Goal: Task Accomplishment & Management: Use online tool/utility

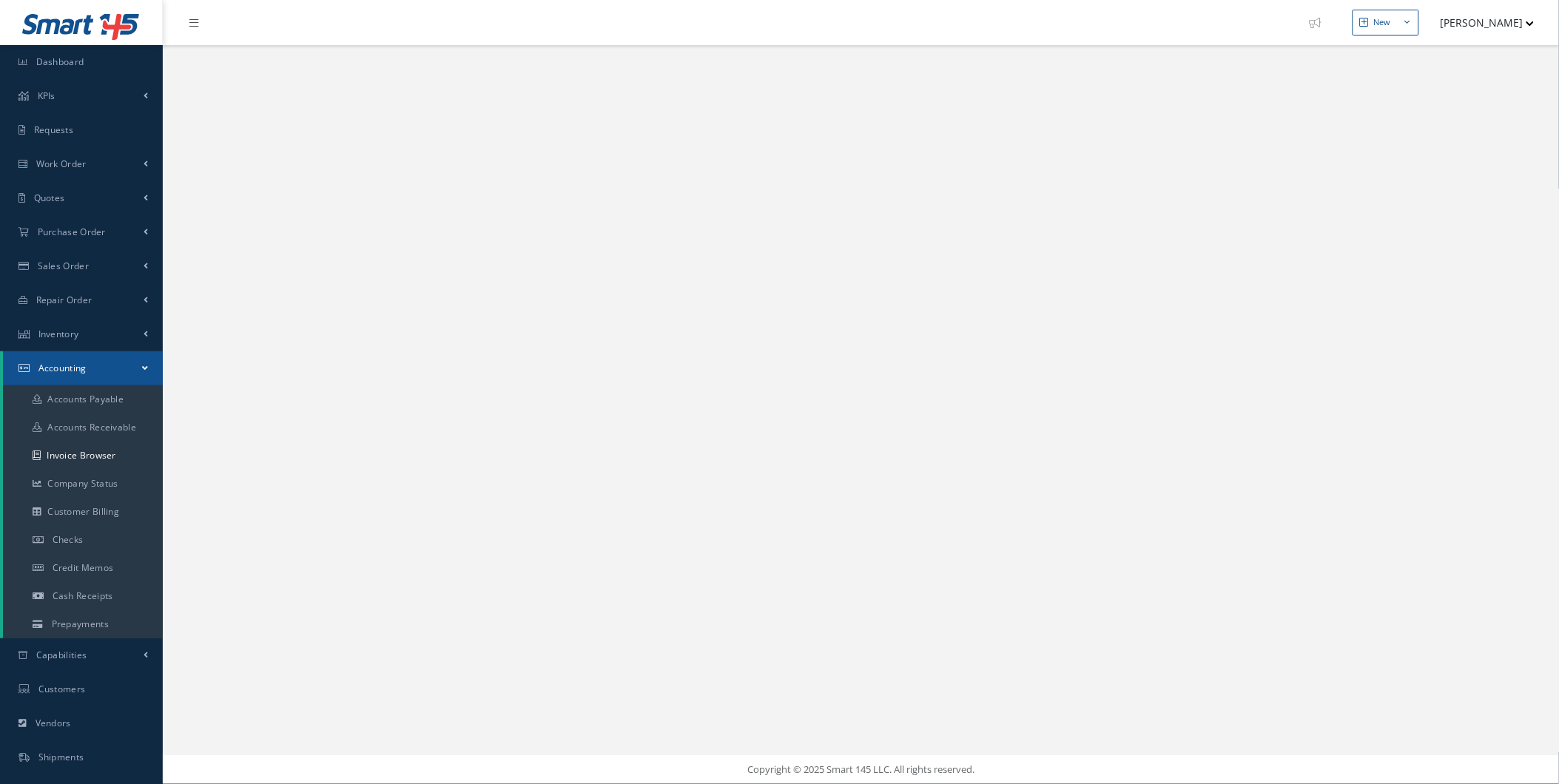
select select "25"
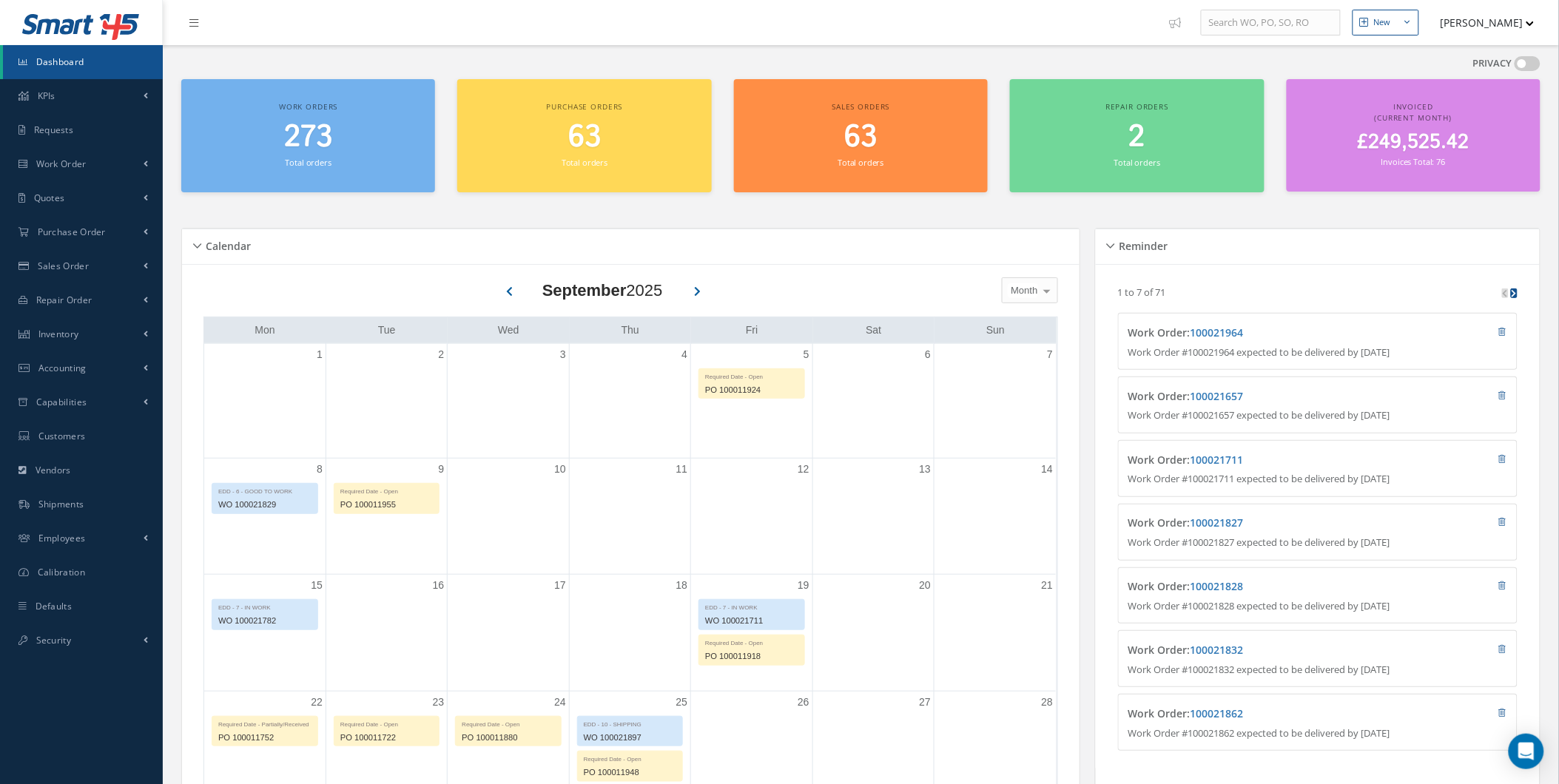
click at [1504, 26] on button "[PERSON_NAME]" at bounding box center [1480, 22] width 108 height 29
click at [1453, 71] on link "Show Tips" at bounding box center [1476, 75] width 118 height 25
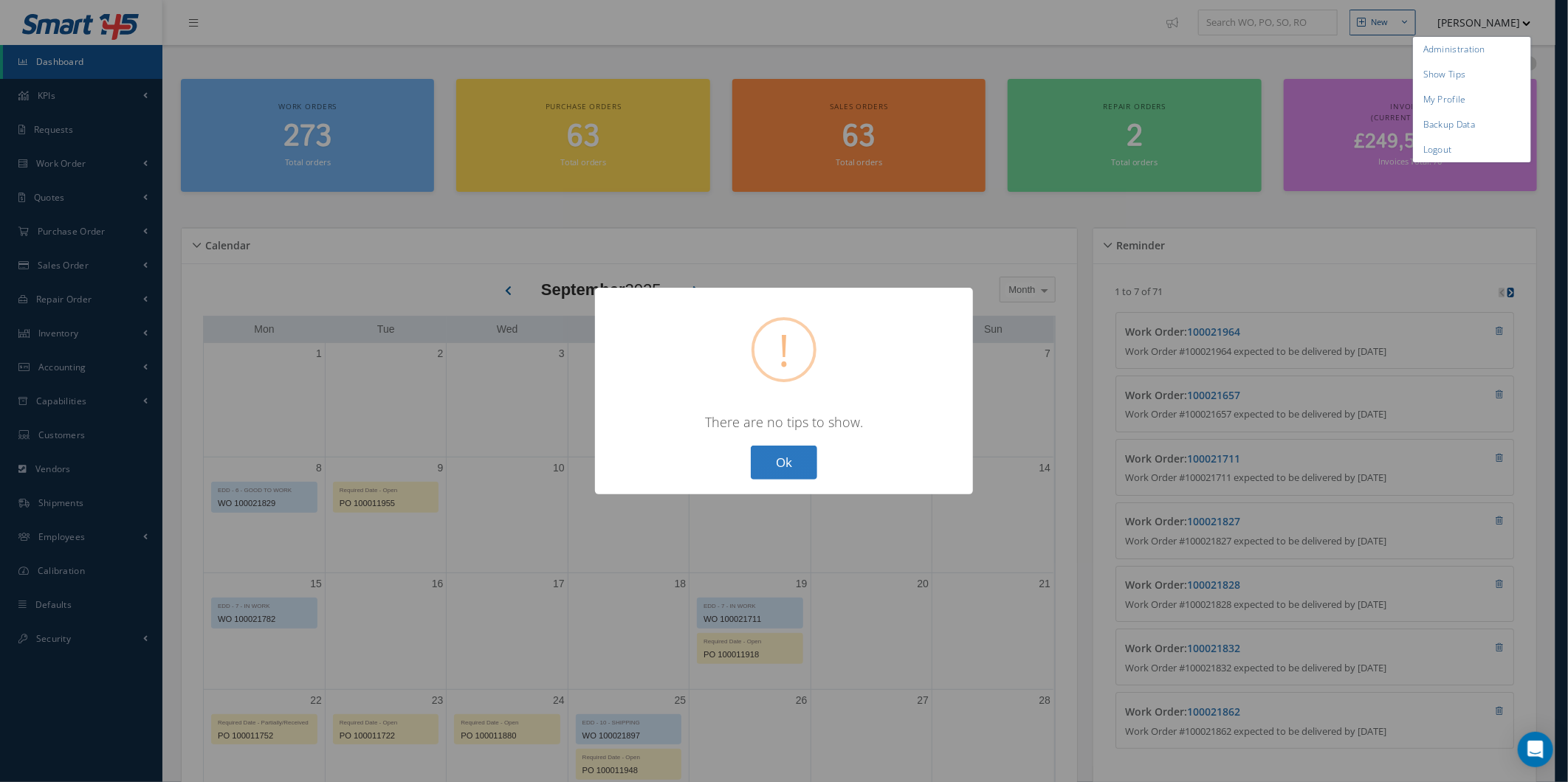
click at [810, 446] on button "Ok" at bounding box center [783, 463] width 66 height 35
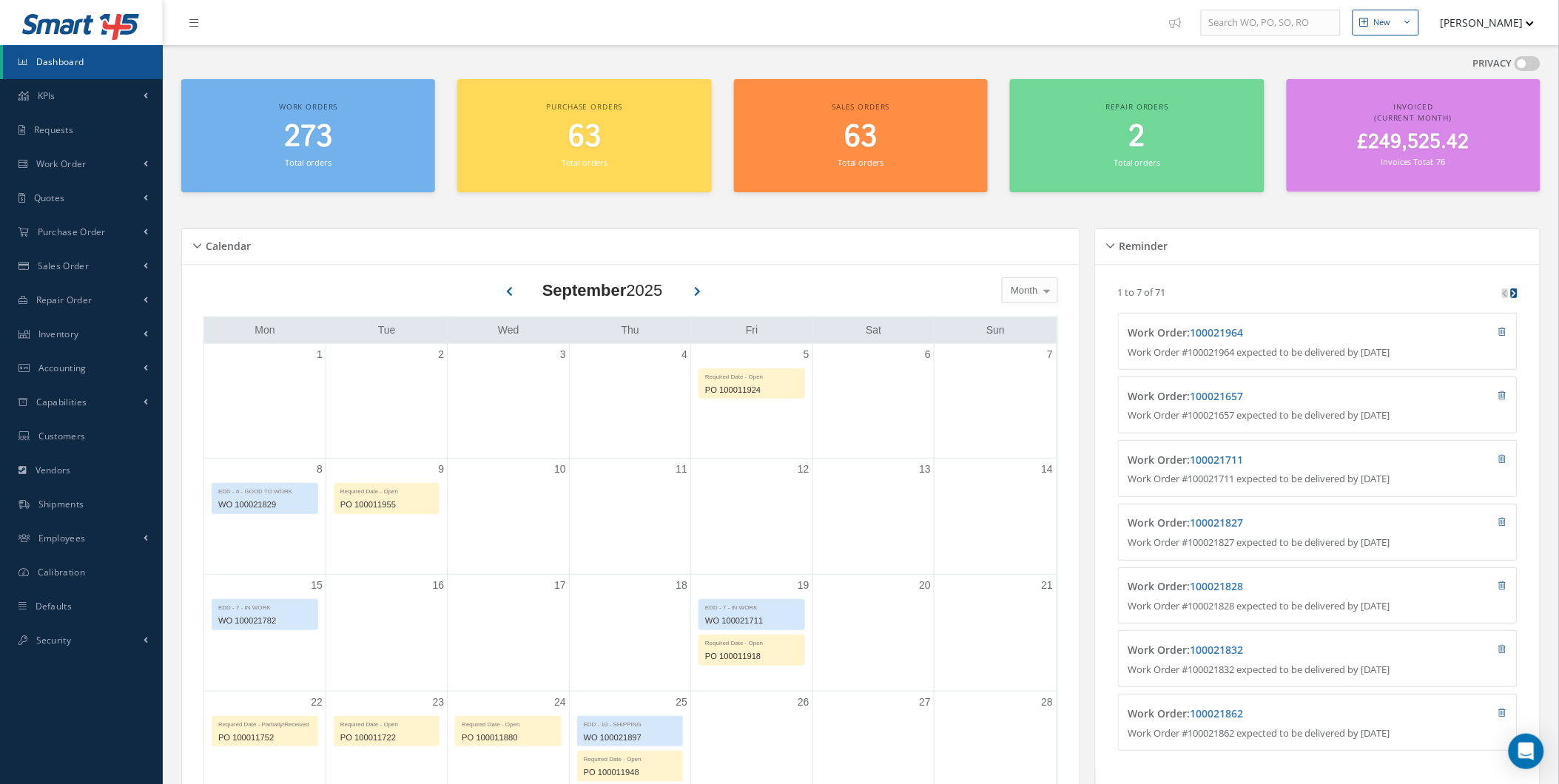
click at [1522, 30] on button "[PERSON_NAME]" at bounding box center [1480, 22] width 108 height 29
click at [1465, 104] on link "My Profile" at bounding box center [1476, 100] width 118 height 25
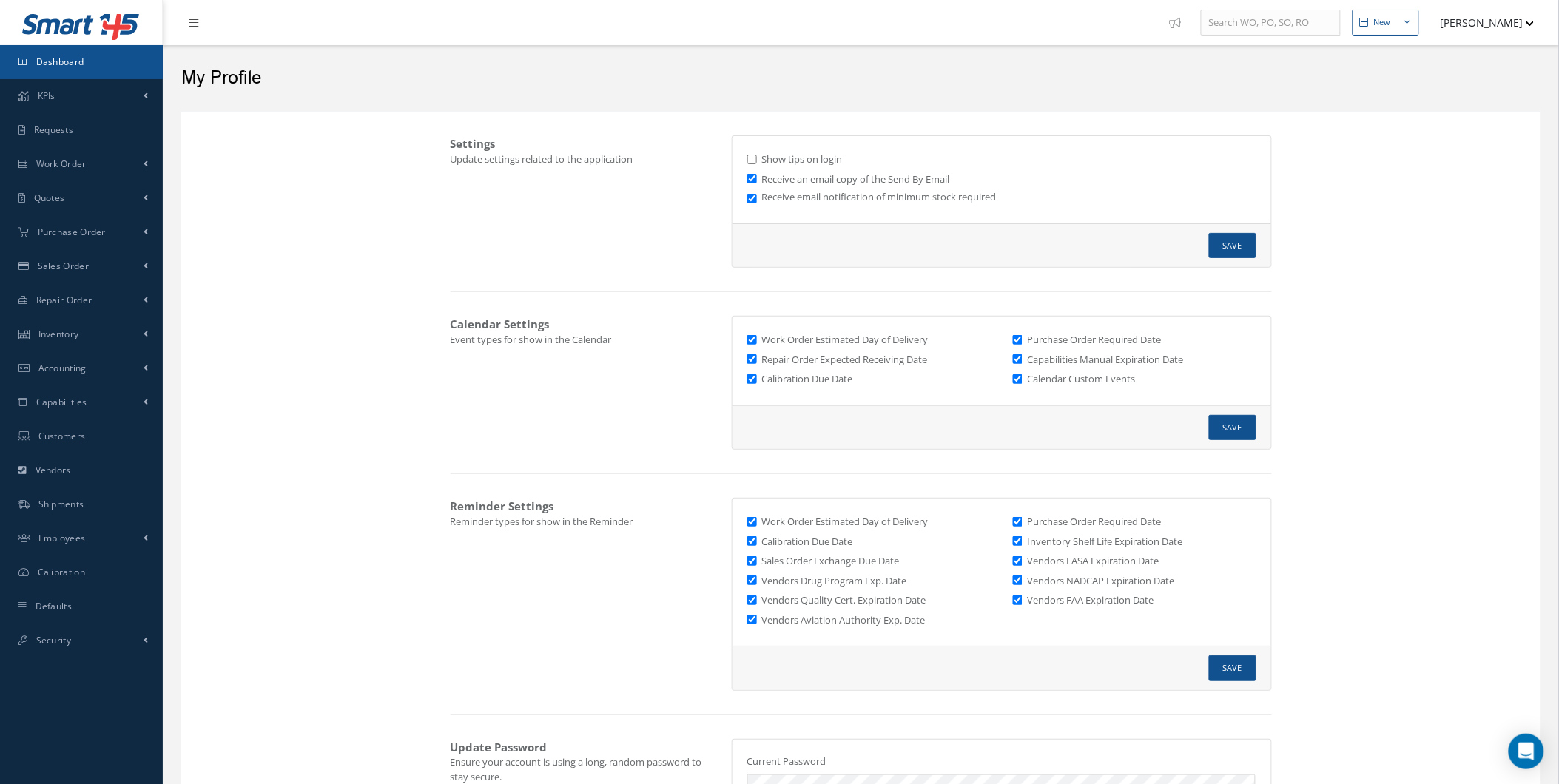
click at [94, 71] on link "Dashboard" at bounding box center [81, 62] width 163 height 34
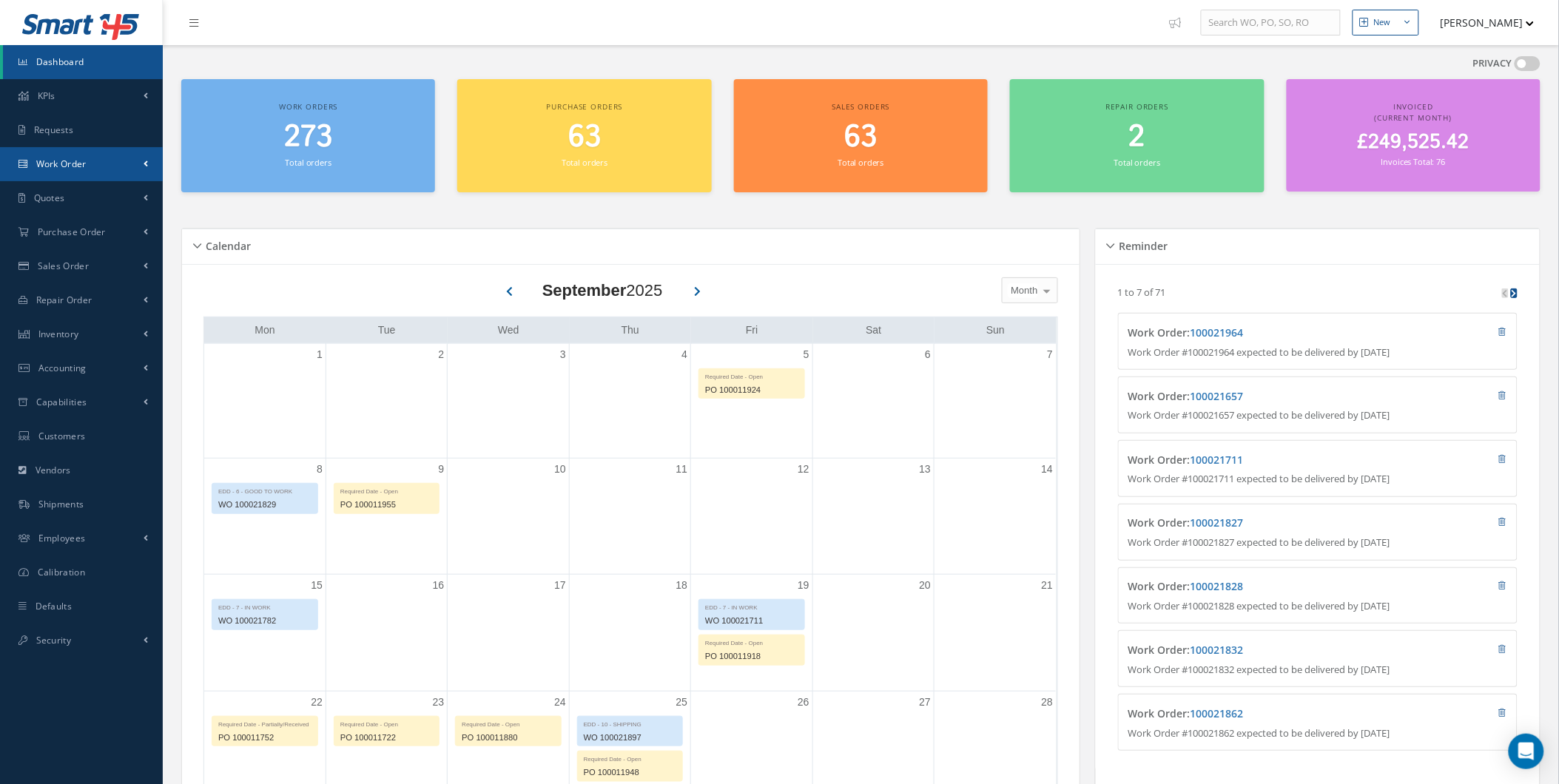
click at [116, 157] on link "Work Order" at bounding box center [81, 164] width 163 height 34
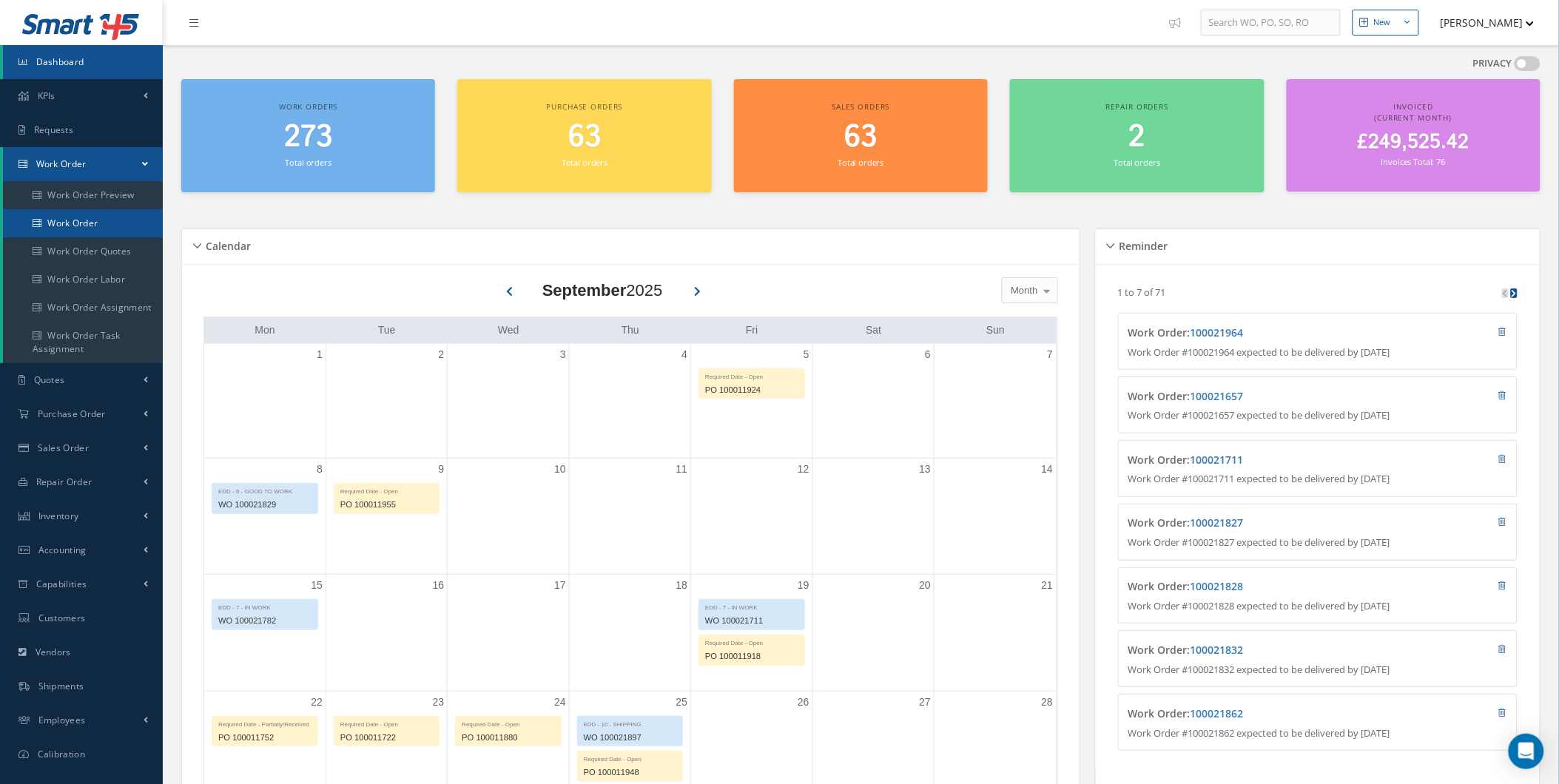
click at [59, 223] on link "Work Order" at bounding box center [83, 224] width 160 height 28
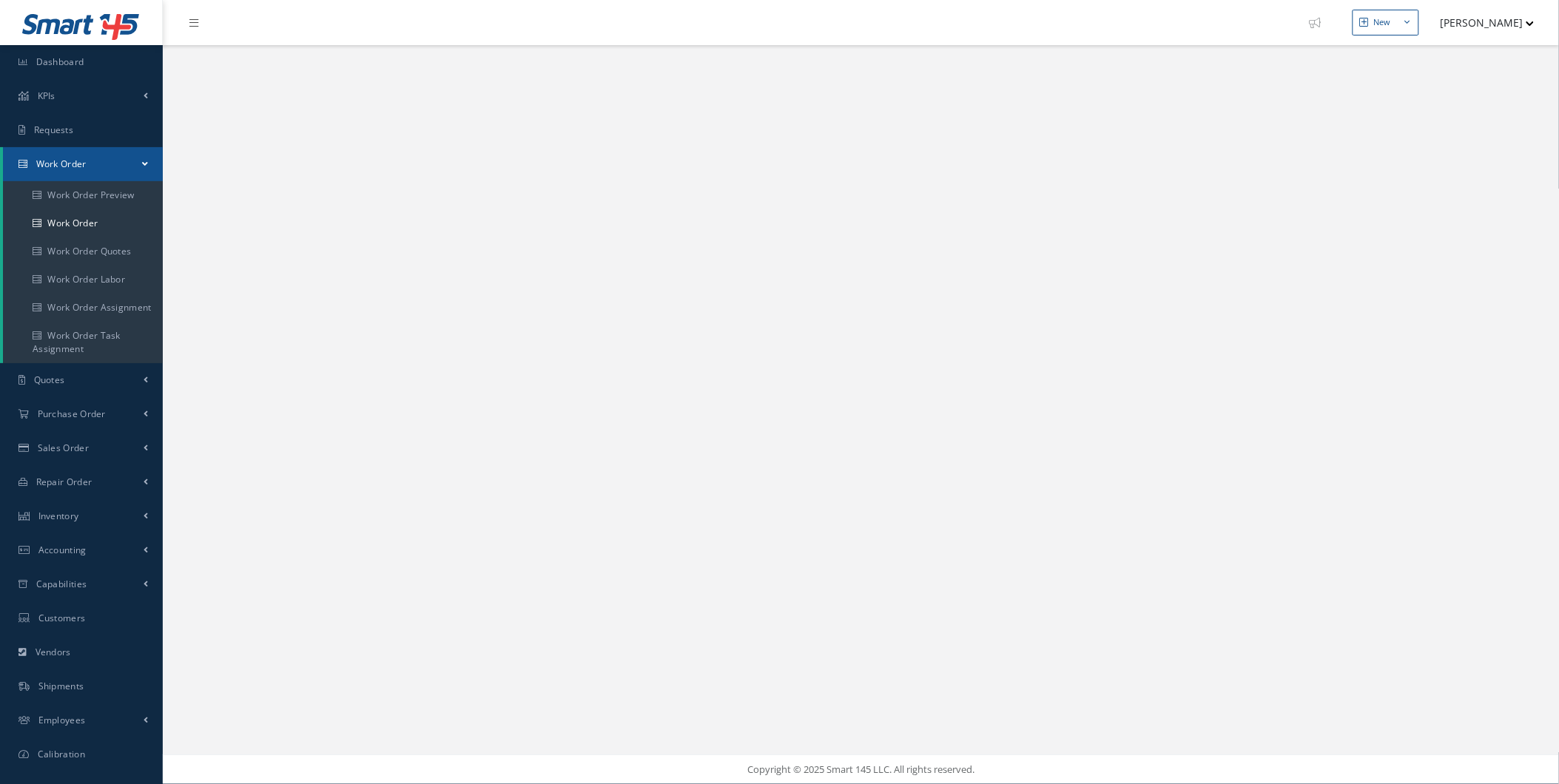
select select "25"
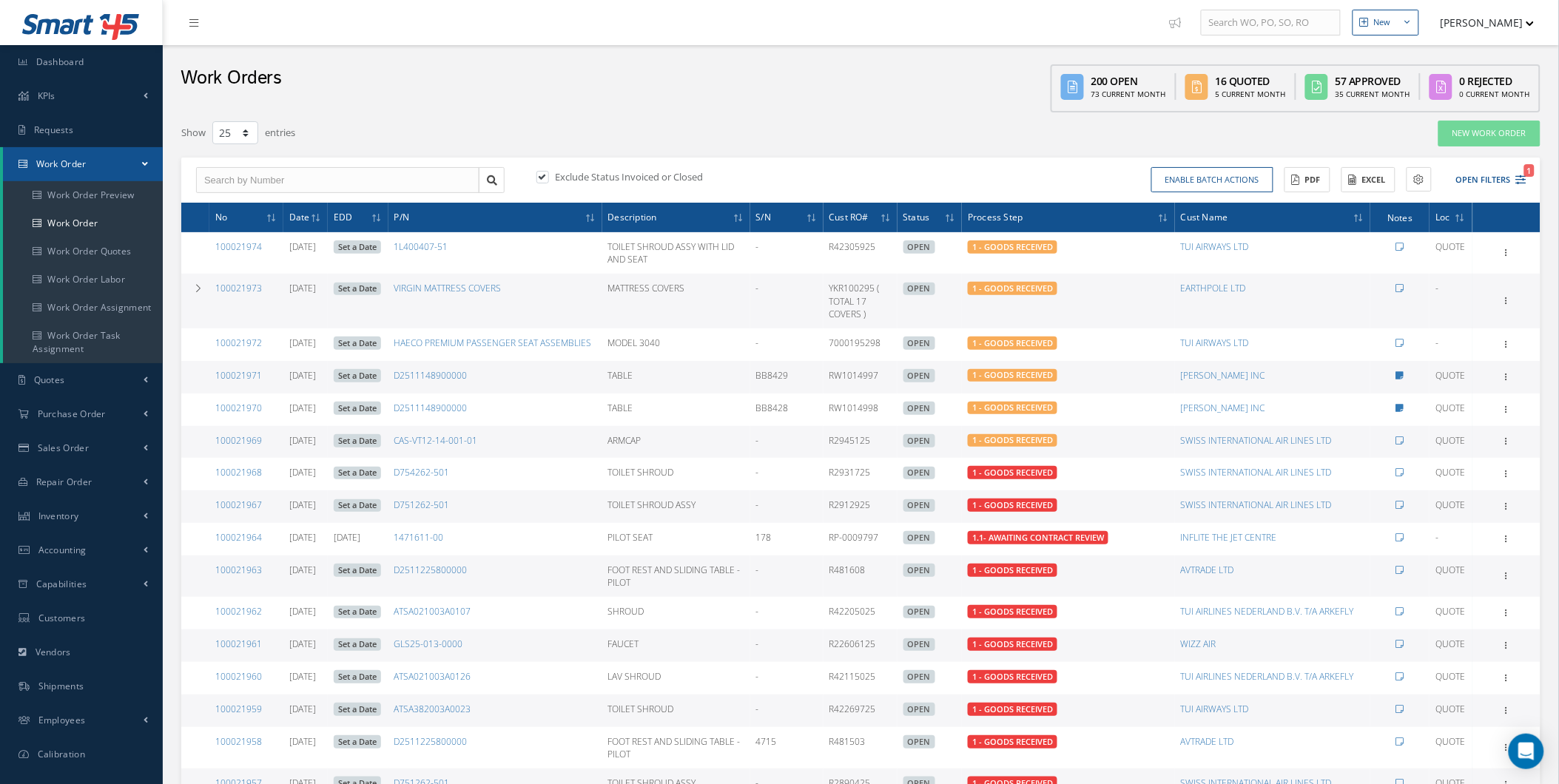
click at [772, 94] on div "Work Orders 200 Open 73 Current Month 16 Quoted 5 Current Month 57 Approved 35 …" at bounding box center [861, 79] width 1396 height 67
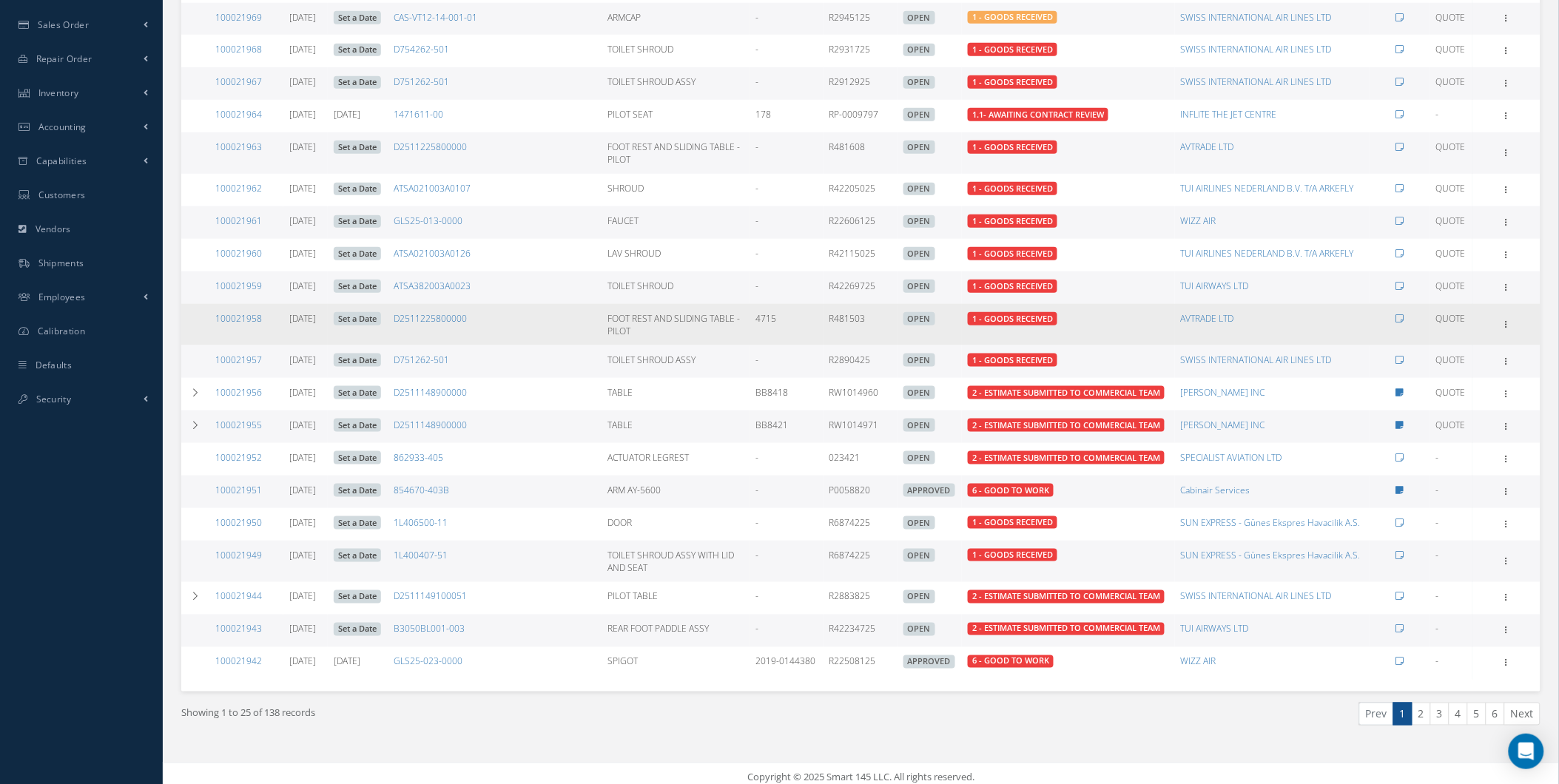
scroll to position [425, 0]
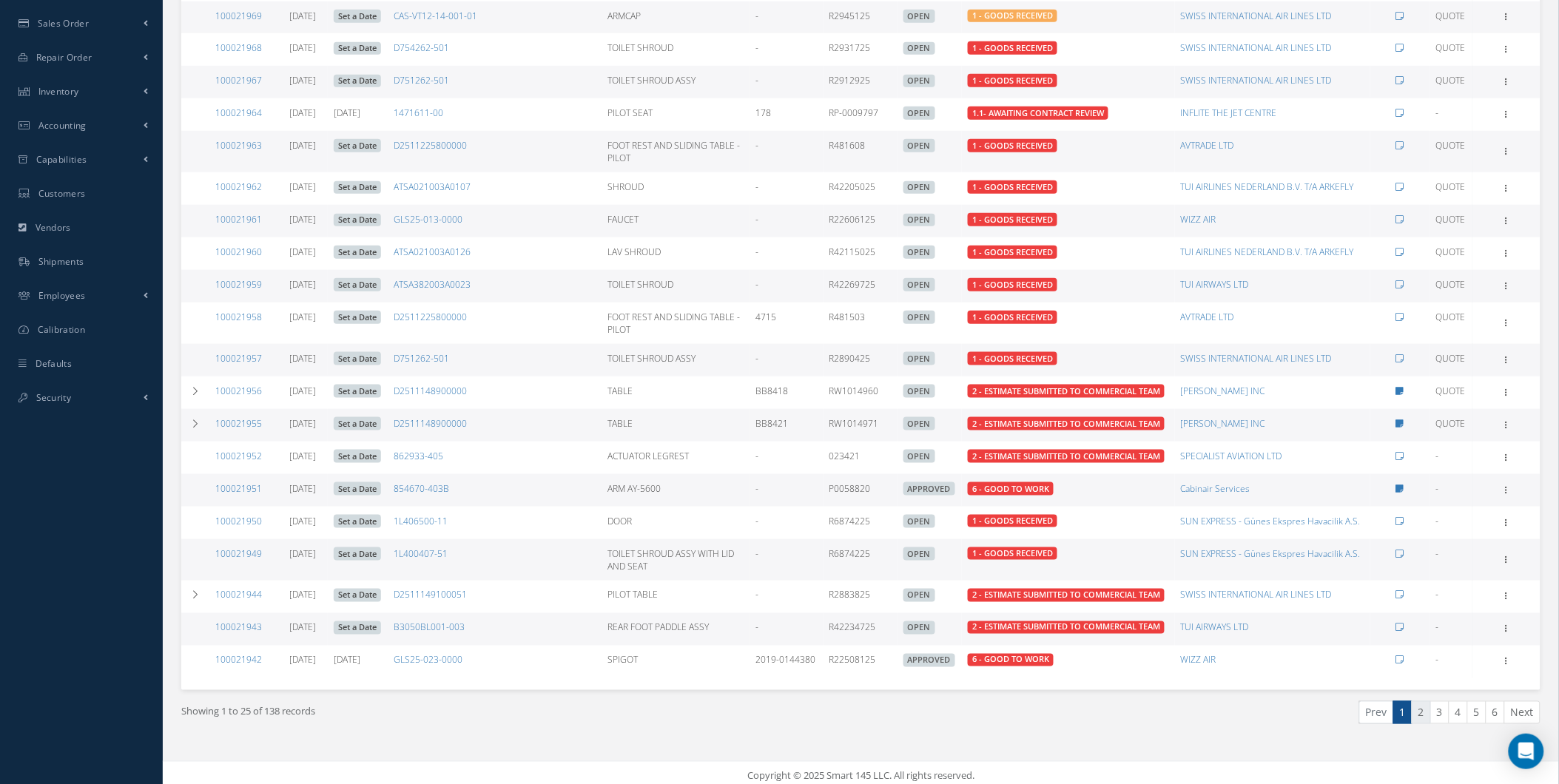
click at [1413, 701] on link "2" at bounding box center [1421, 712] width 19 height 23
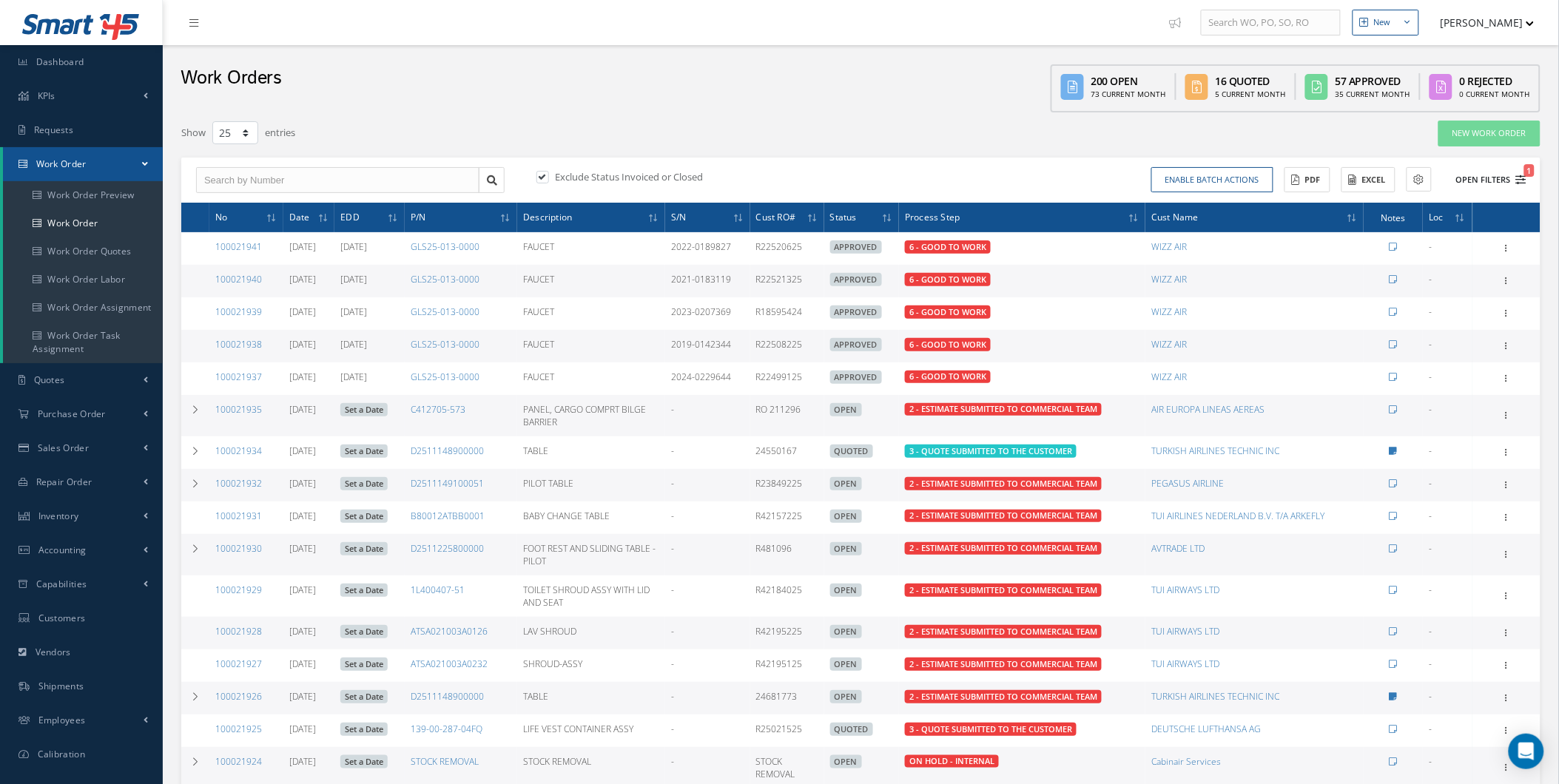
click at [1503, 180] on button "Open Filters 1" at bounding box center [1484, 179] width 83 height 24
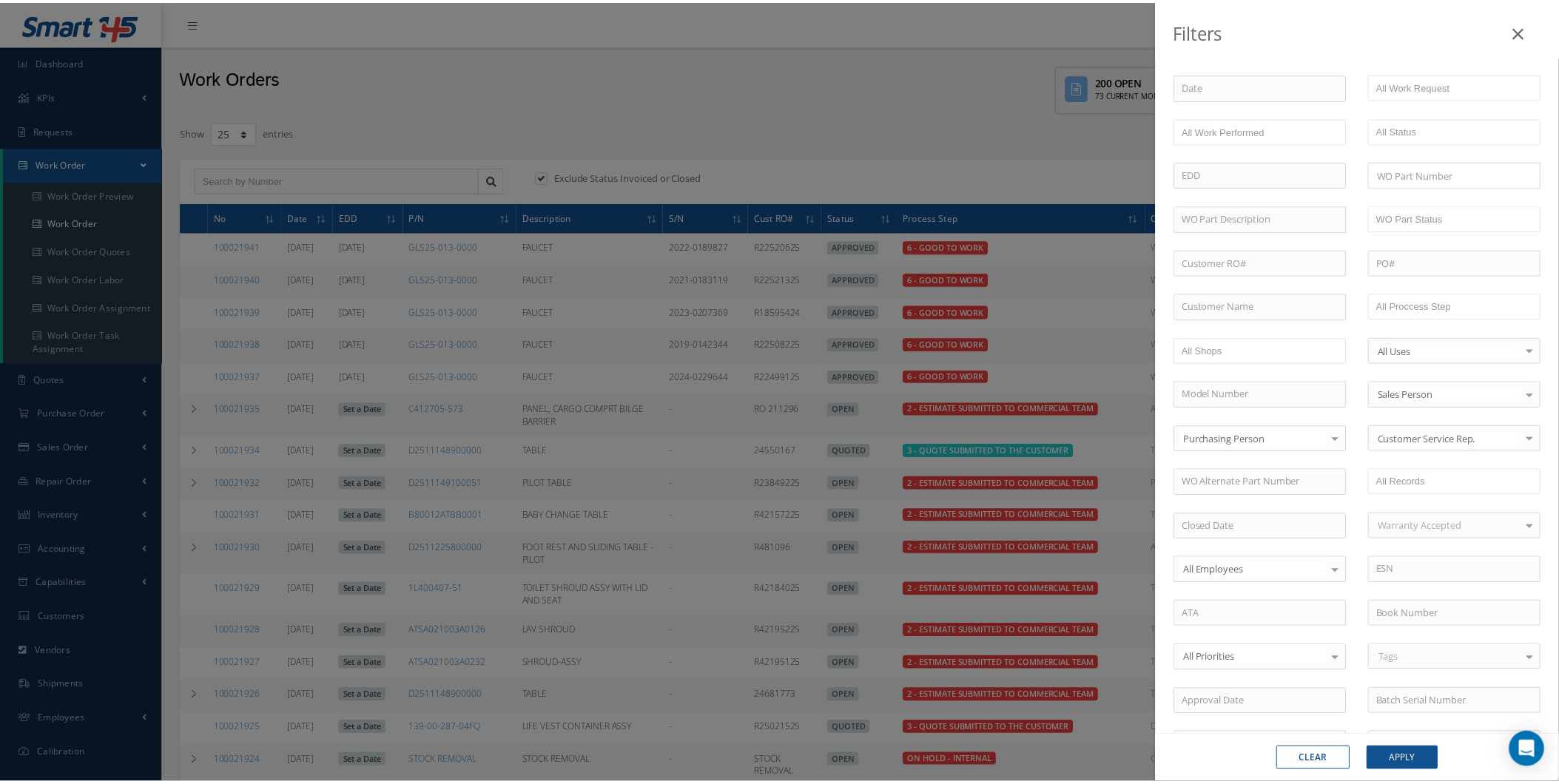
scroll to position [82, 0]
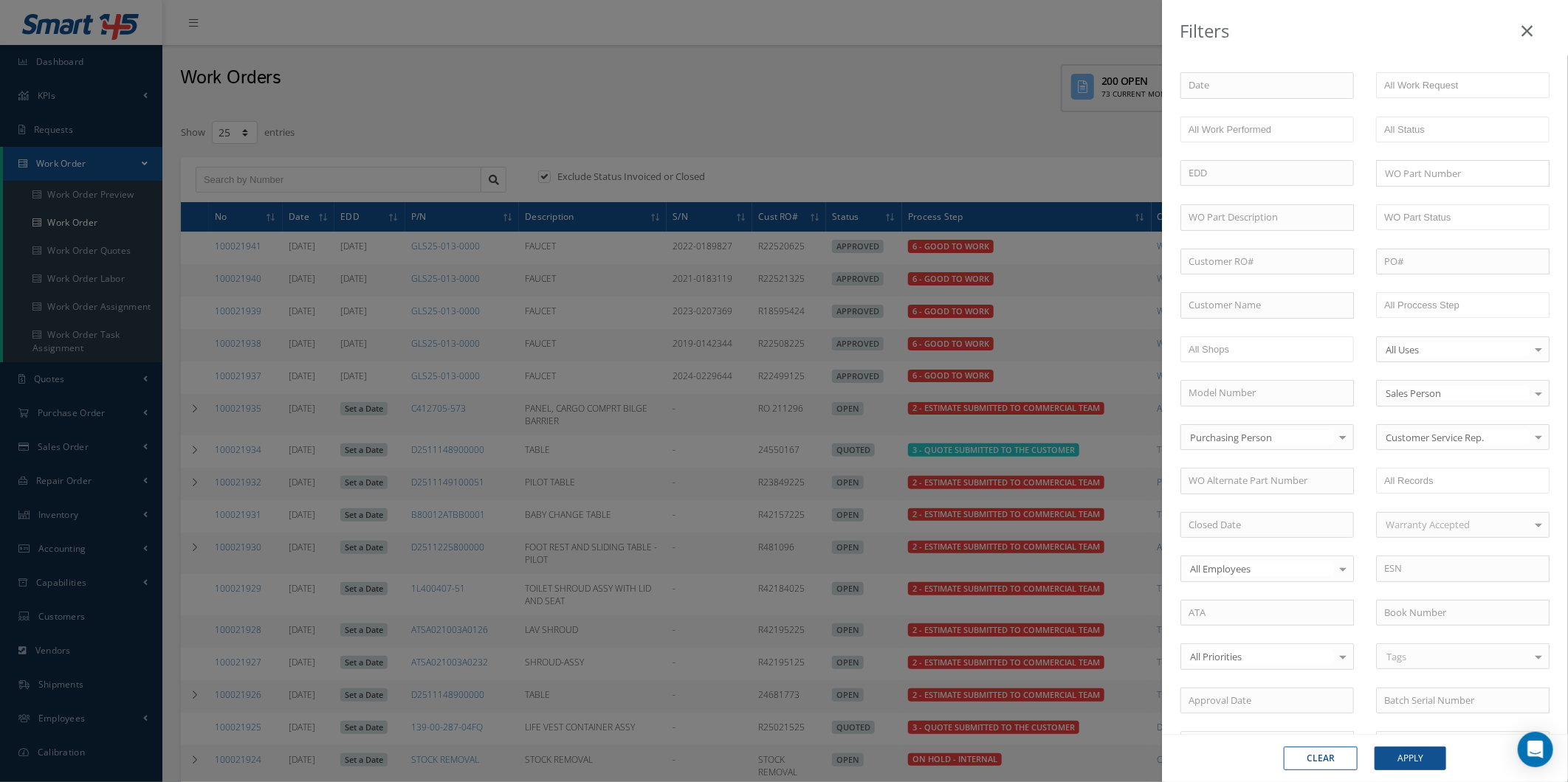
click at [1036, 499] on div "Filters WO Number Part Number Description Serial Number - BER CERTIFICATION FIL…" at bounding box center [784, 391] width 1568 height 782
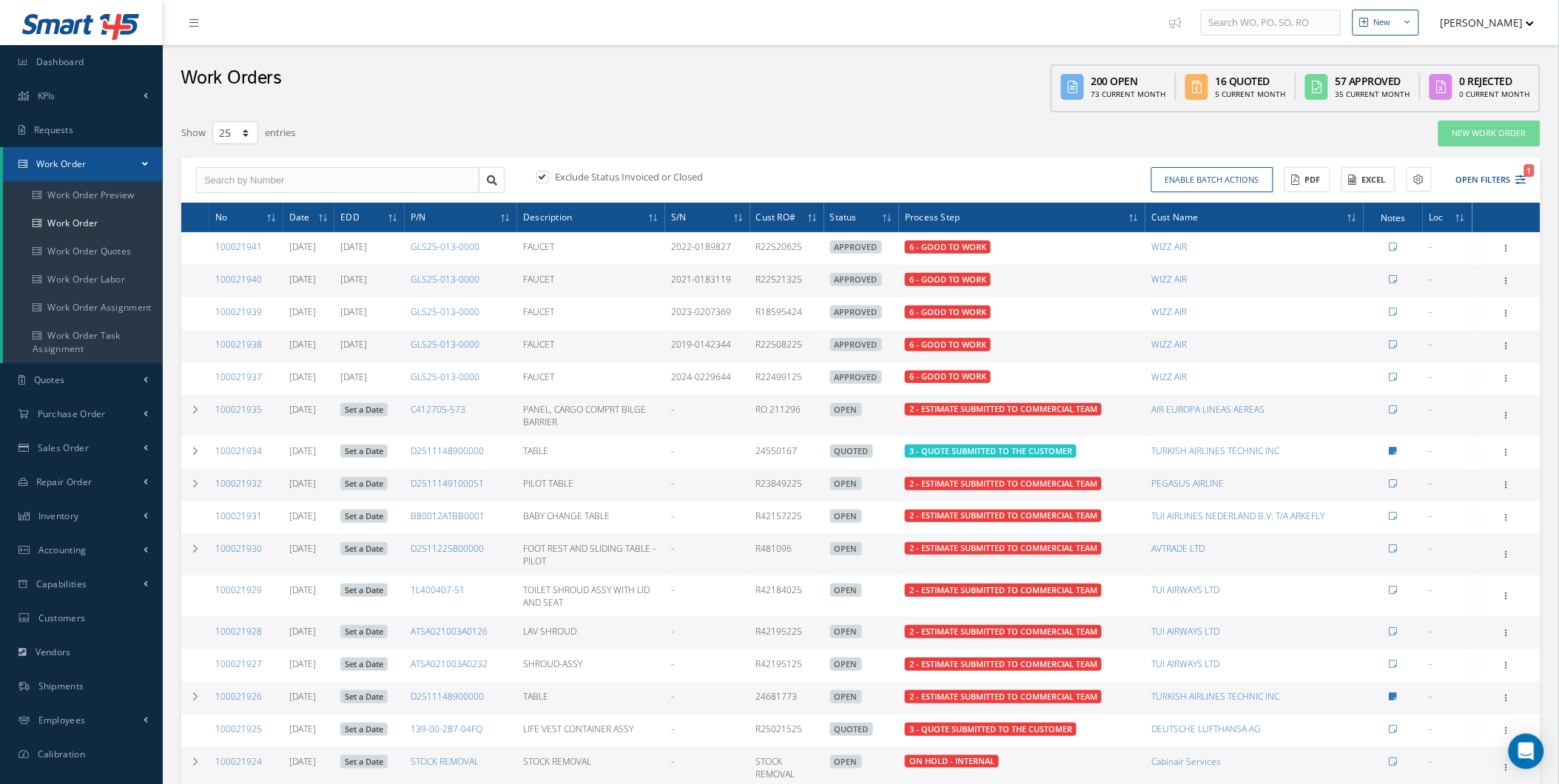
click at [979, 196] on div "Exclude Status Invoiced or Closed Enable batch actions Update Work Orders Close…" at bounding box center [861, 180] width 1359 height 46
click at [988, 208] on th "Process Step" at bounding box center [1022, 217] width 246 height 30
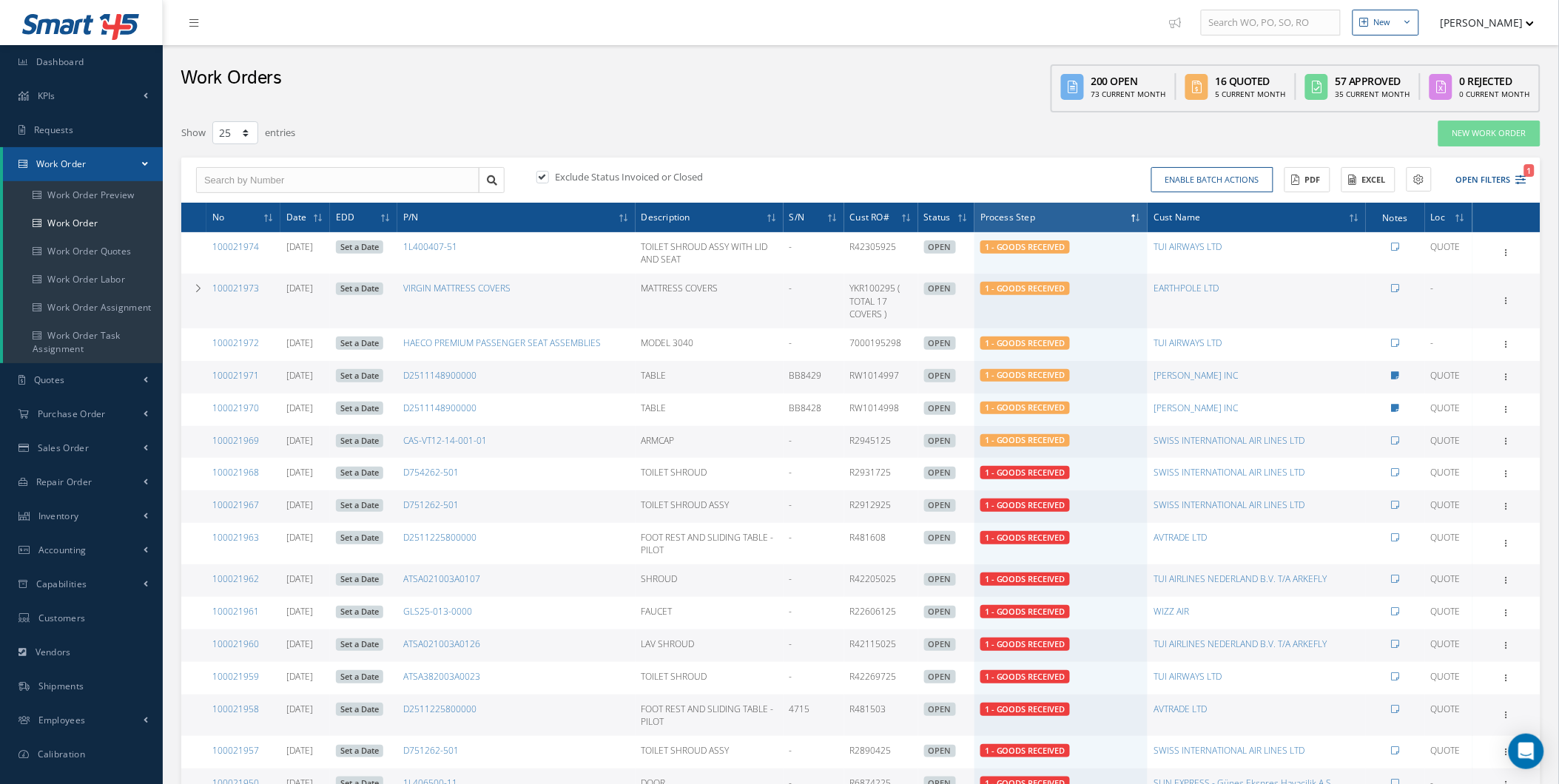
click at [1011, 207] on th "Process Step" at bounding box center [1061, 217] width 173 height 30
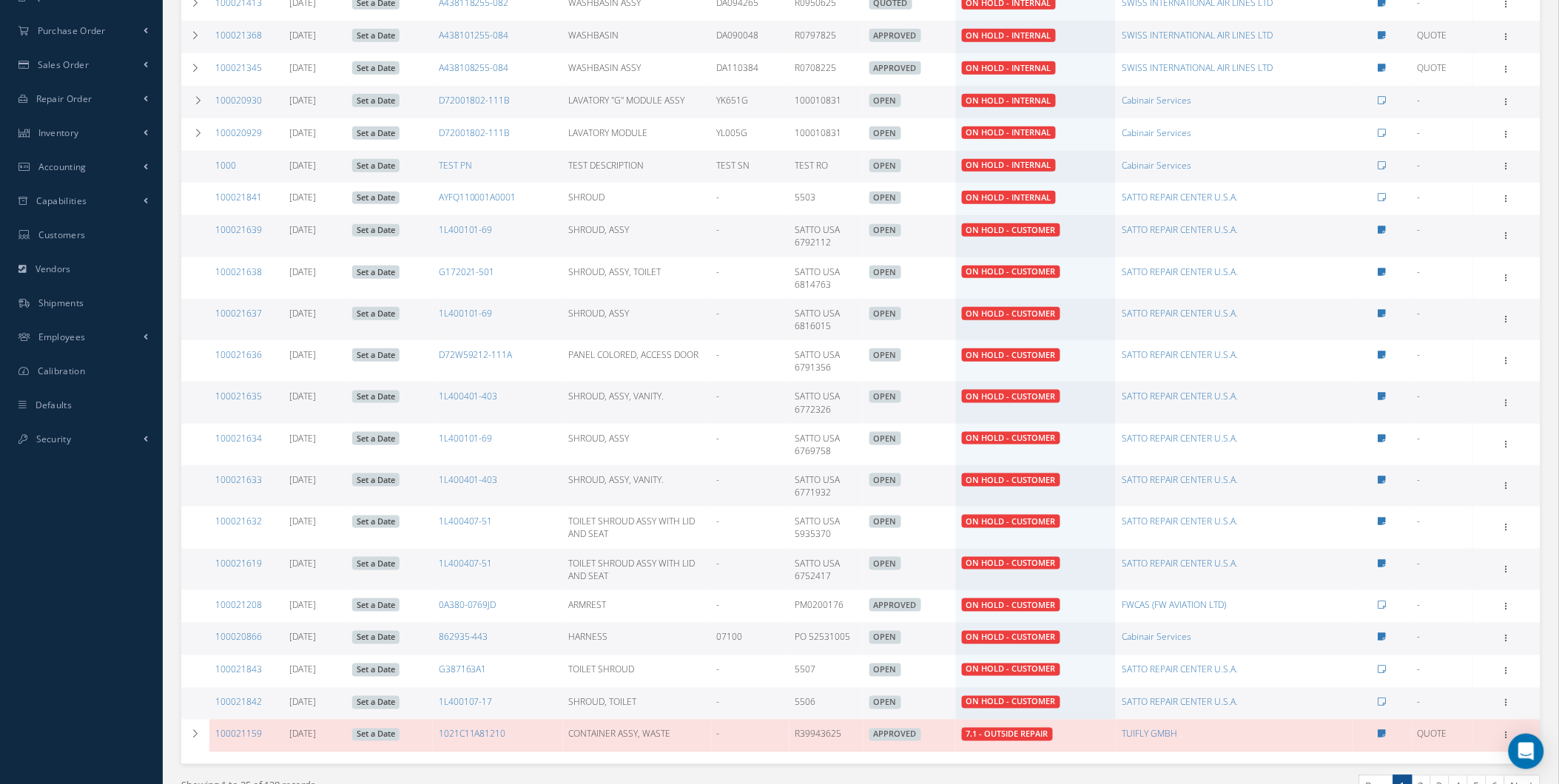
scroll to position [459, 0]
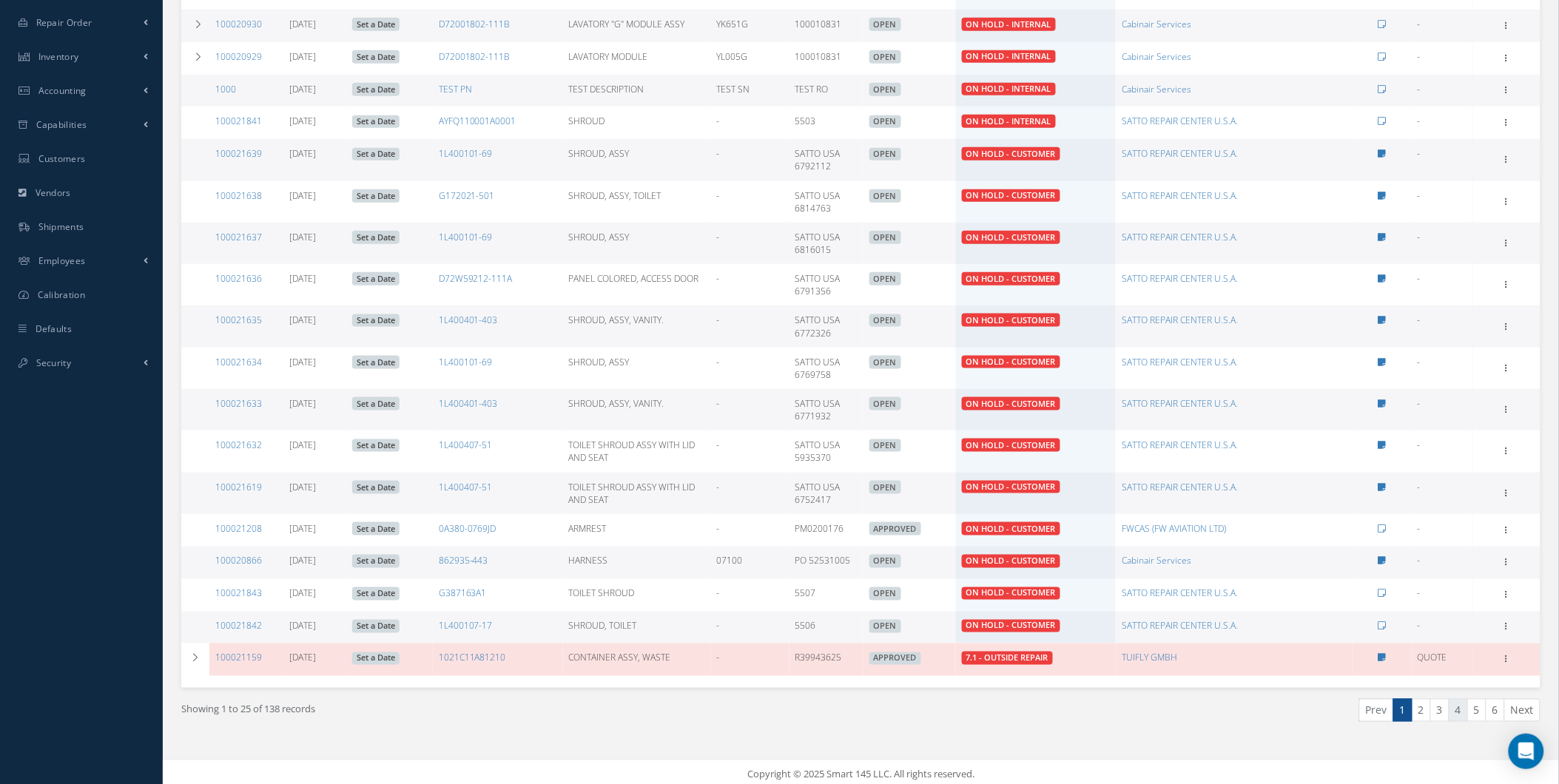
click at [1461, 705] on link "4" at bounding box center [1458, 710] width 19 height 23
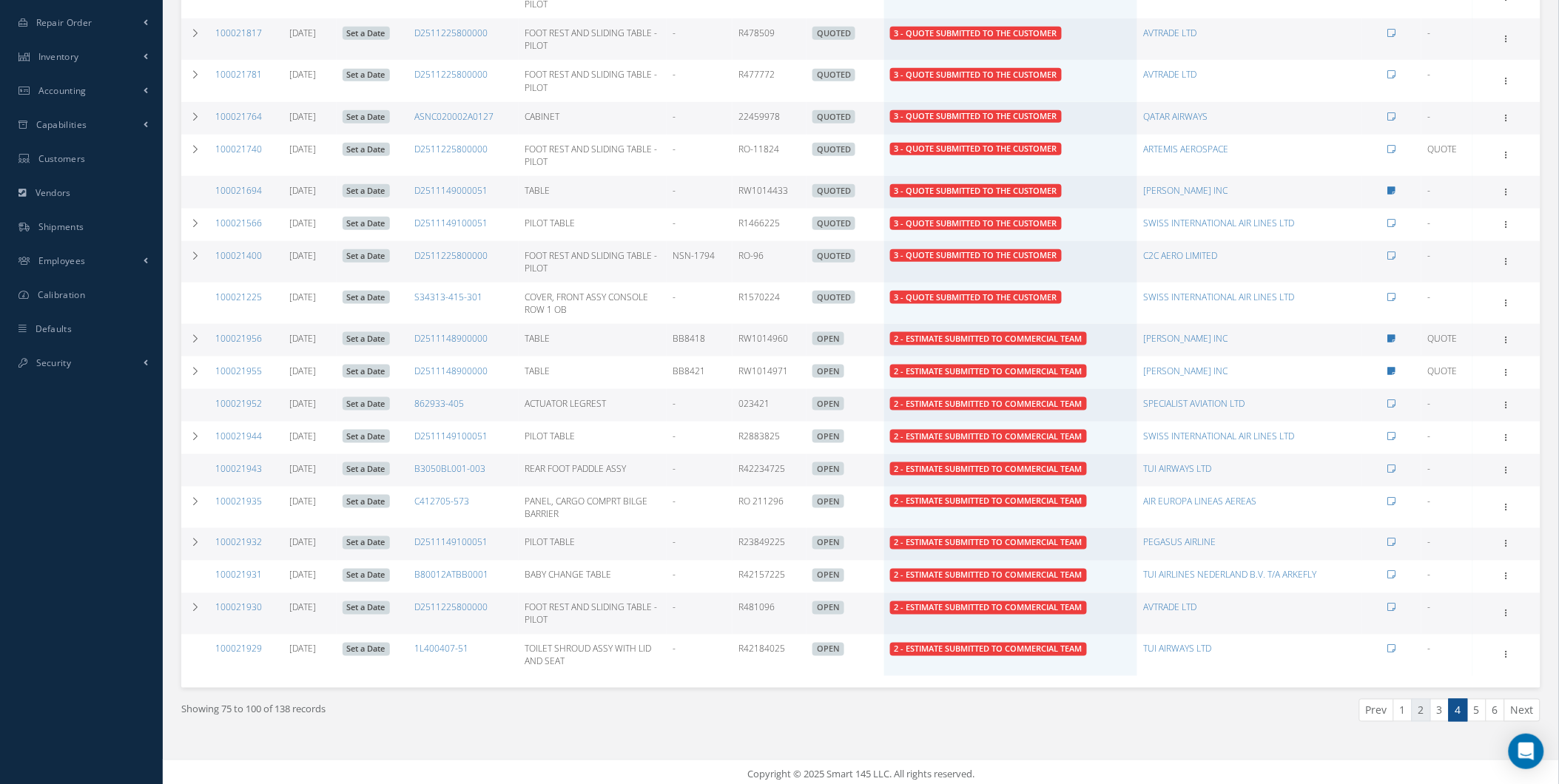
click at [1418, 705] on link "2" at bounding box center [1421, 710] width 19 height 23
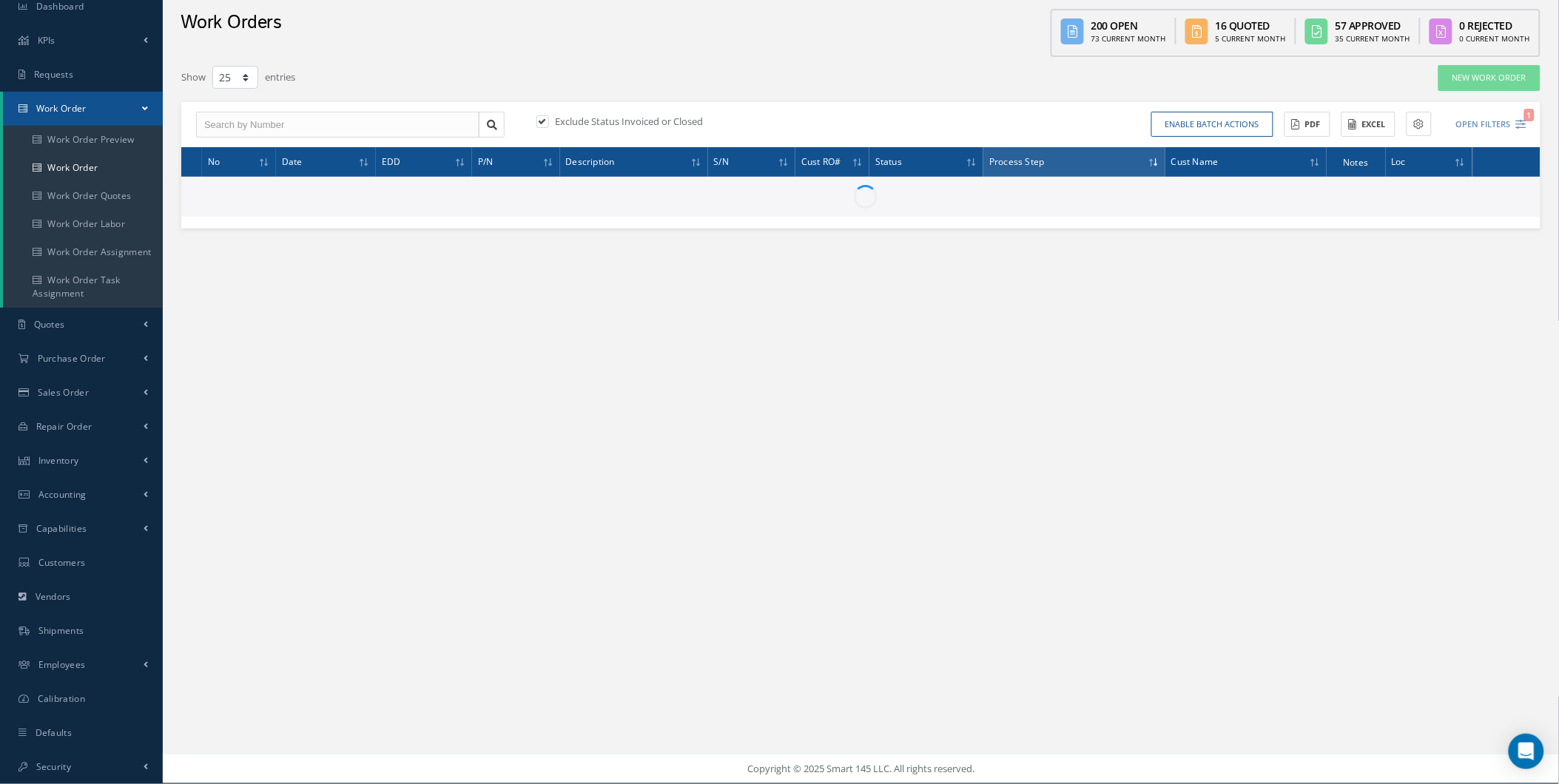
scroll to position [55, 0]
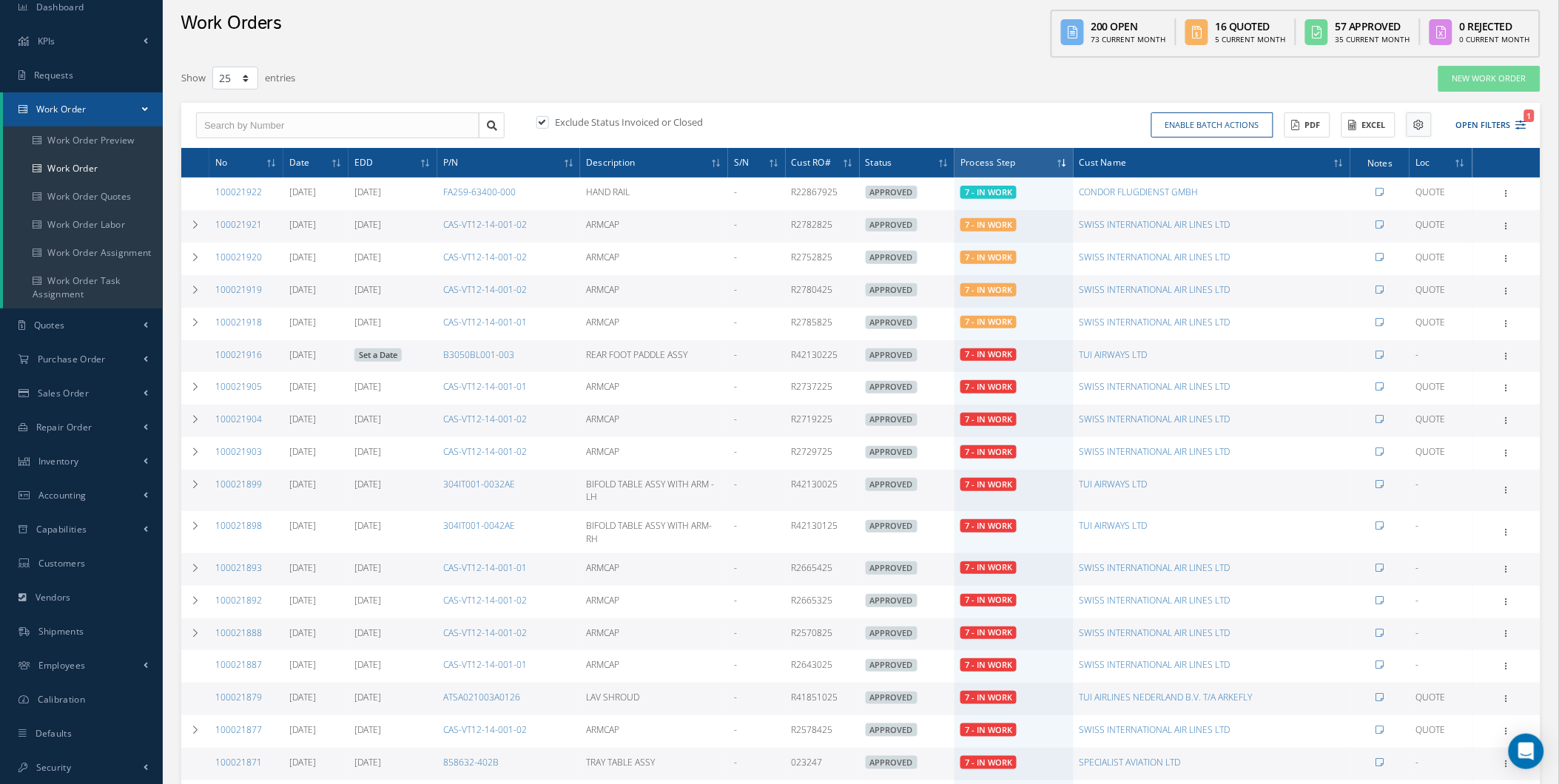
click at [1414, 124] on icon at bounding box center [1419, 125] width 10 height 10
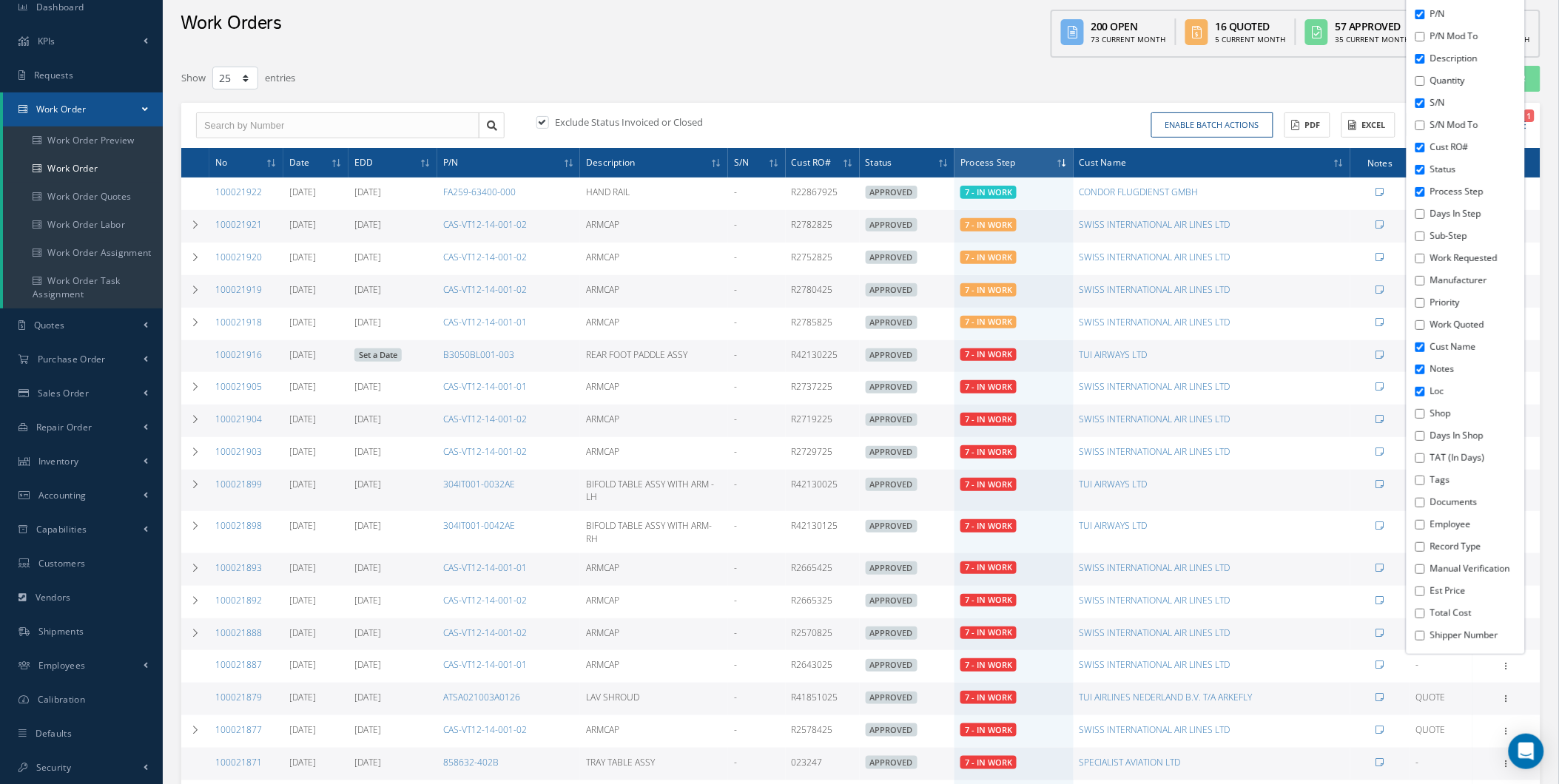
click at [1419, 604] on div "Date EDD P/N P/N Mod To Description Quantity S/N S/N Mod To Cust RO# Status Pro…" at bounding box center [1465, 302] width 118 height 703
click at [1419, 587] on input "Est Price" at bounding box center [1420, 592] width 9 height 9
checkbox input "true"
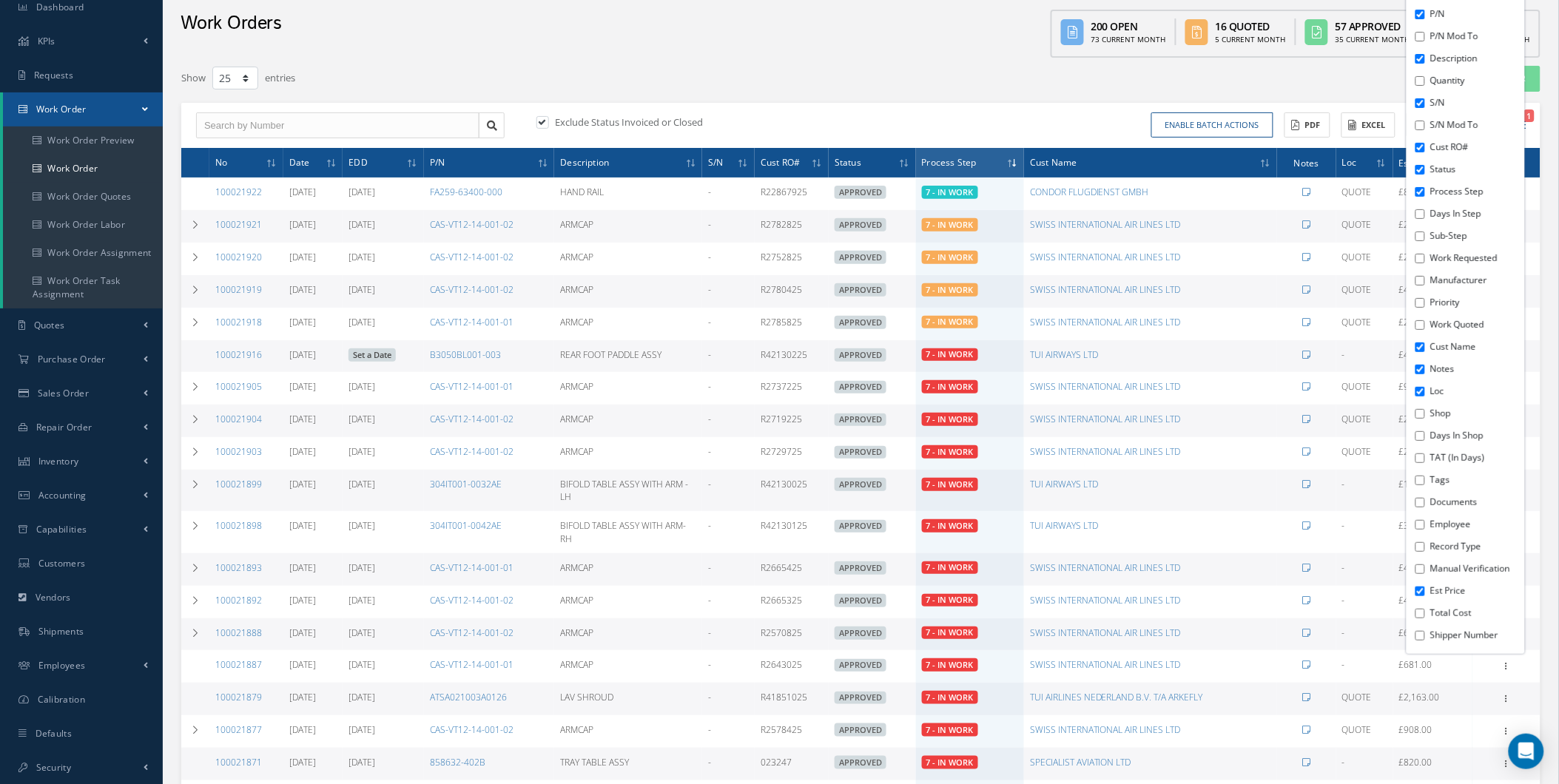
click at [1416, 609] on input "Total Cost" at bounding box center [1420, 613] width 9 height 9
checkbox input "true"
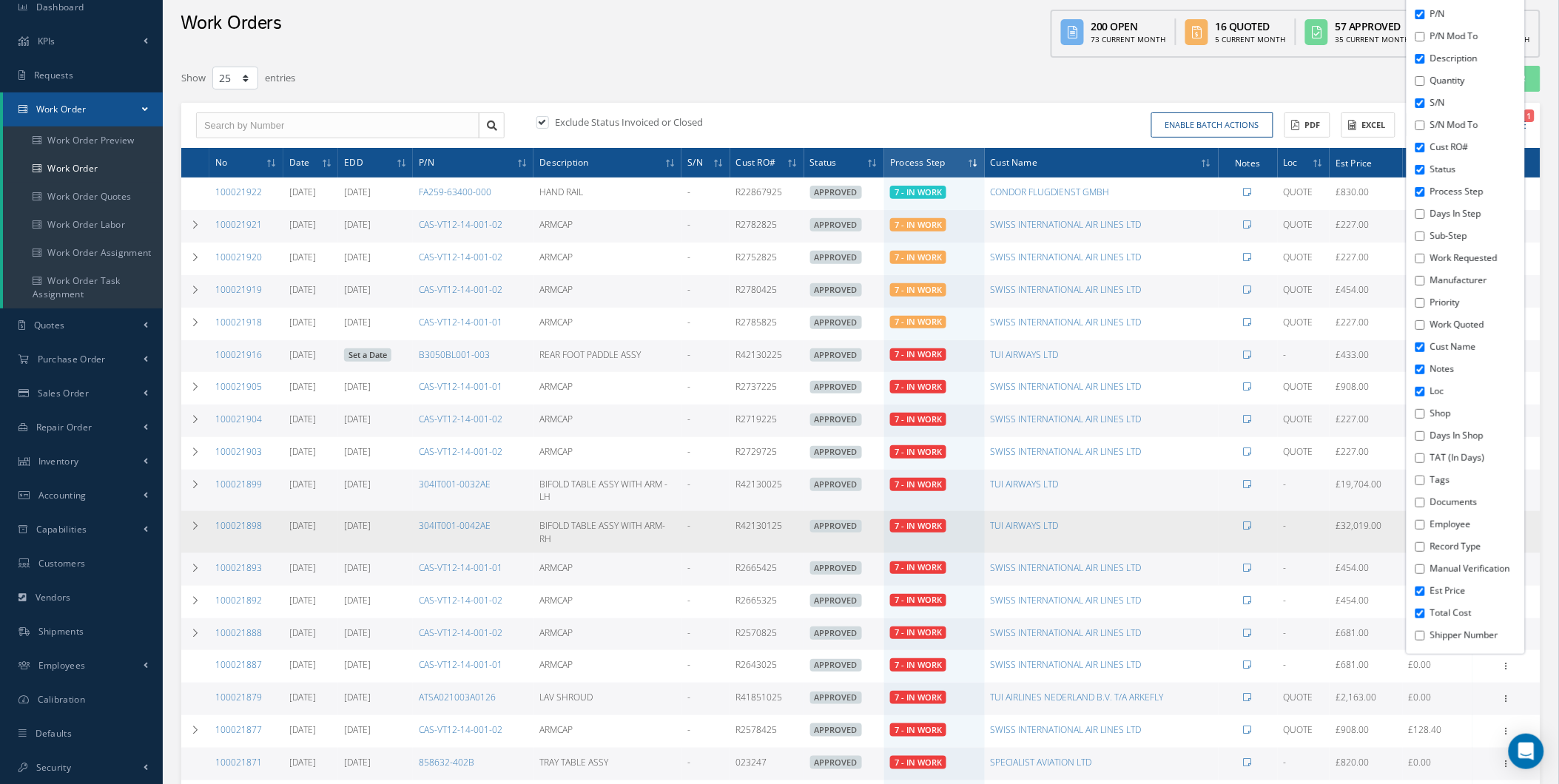
click at [1328, 513] on td "-" at bounding box center [1303, 531] width 52 height 41
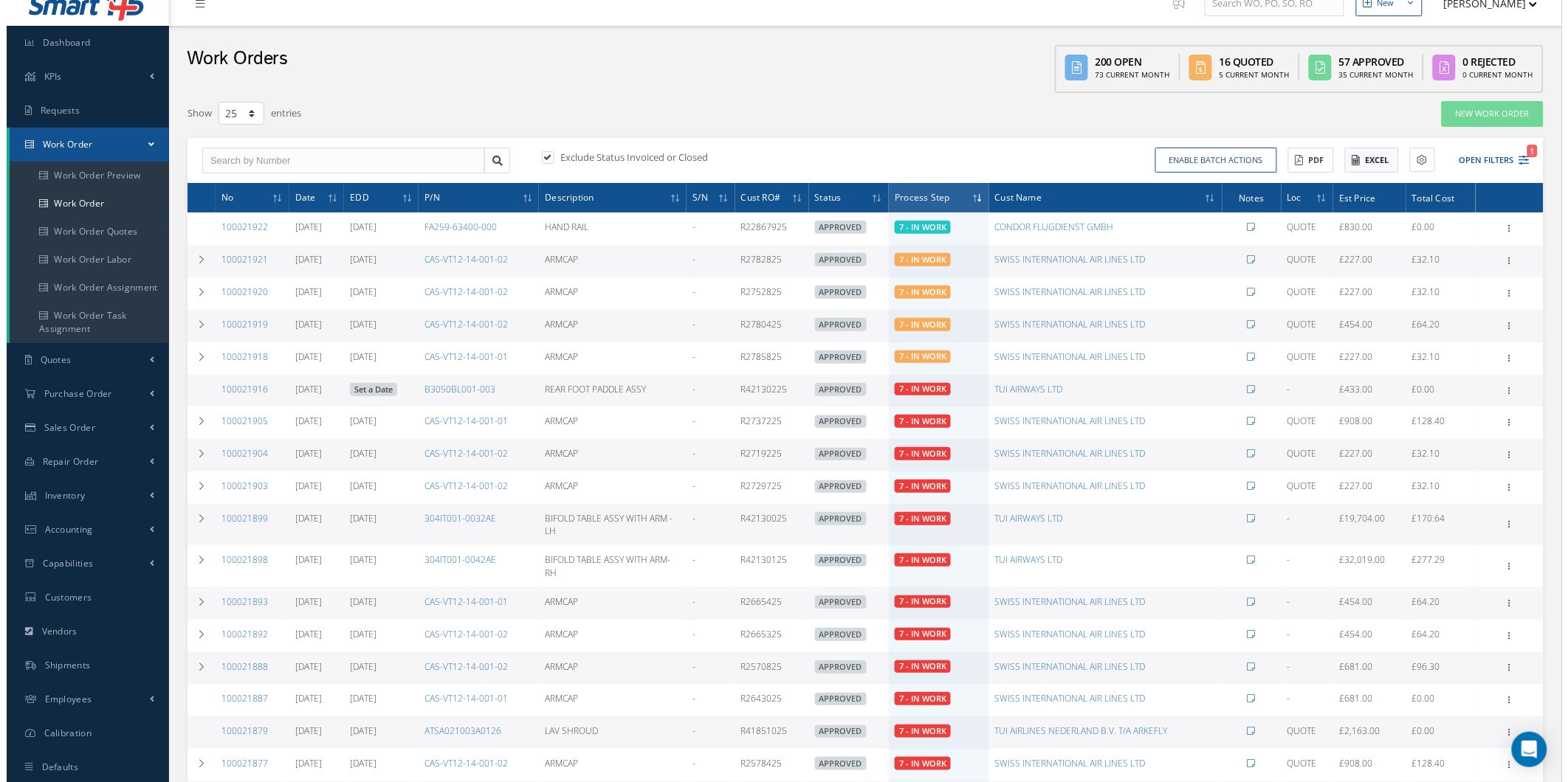
scroll to position [9, 0]
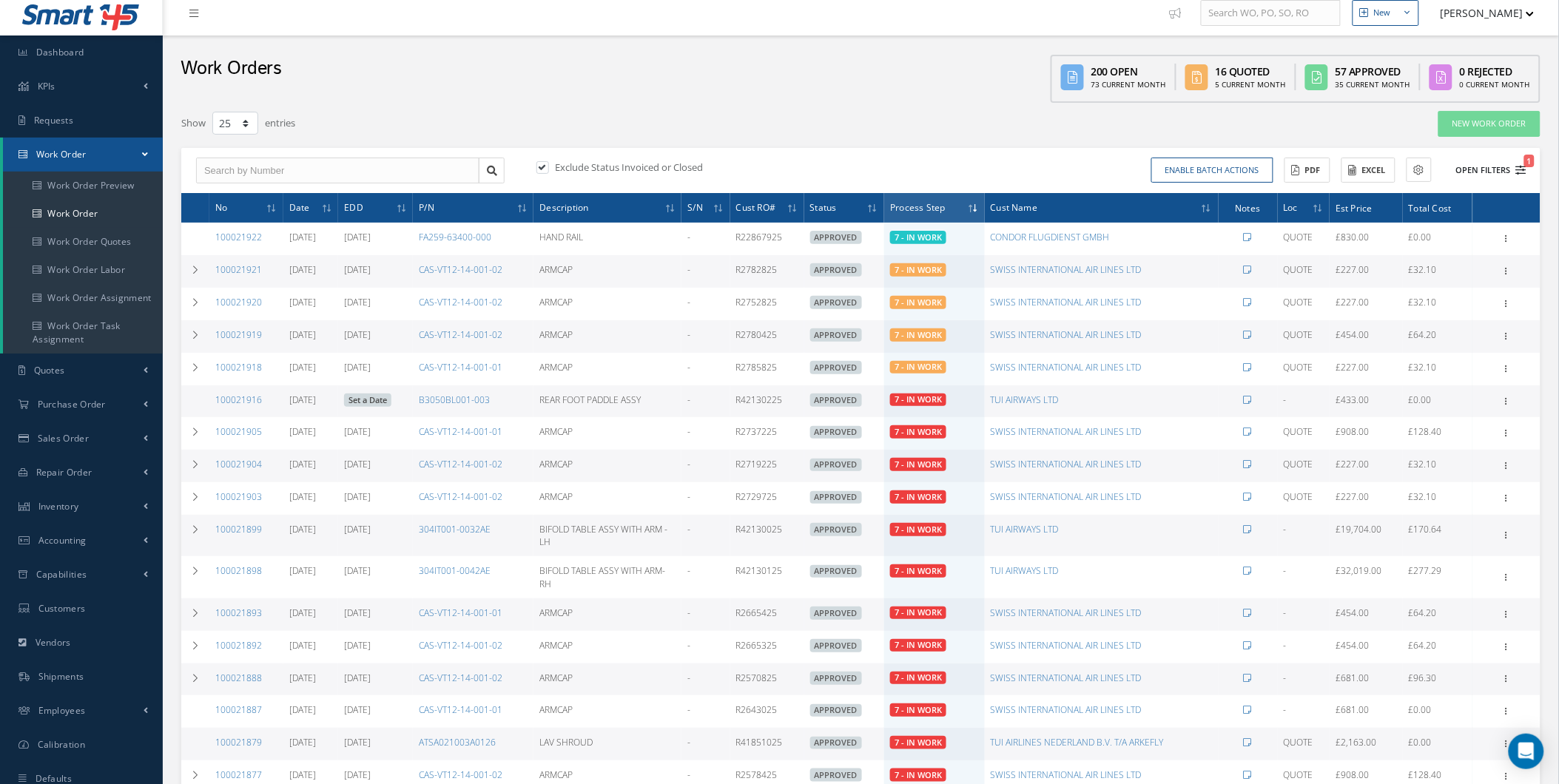
click at [1447, 166] on button "Open Filters 1" at bounding box center [1484, 170] width 83 height 24
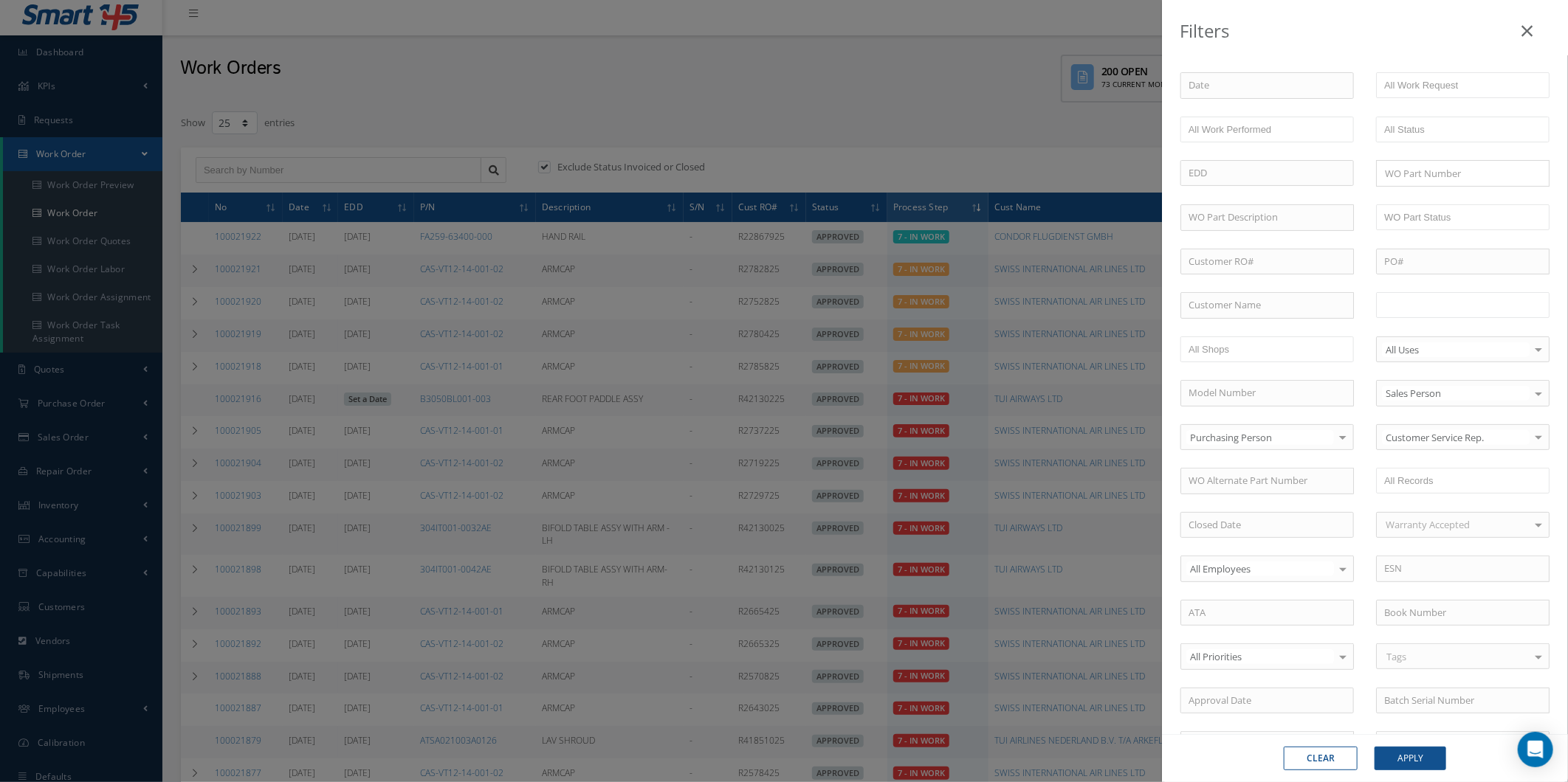
click at [1437, 297] on input "text" at bounding box center [1431, 305] width 94 height 19
click at [1499, 306] on li "8 - REPAIR COMPLETED" at bounding box center [1444, 305] width 122 height 16
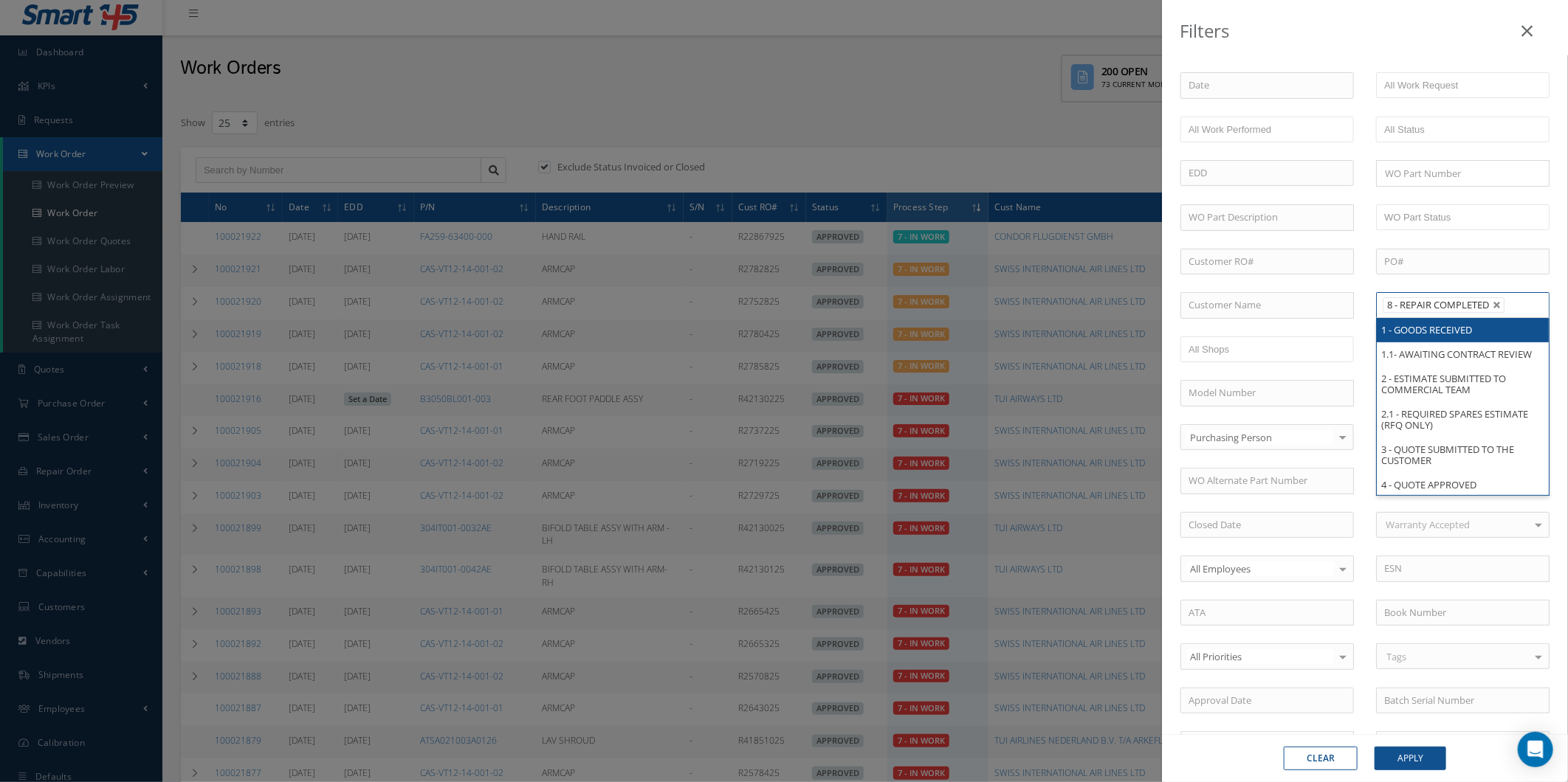
click at [1493, 302] on link at bounding box center [1496, 305] width 9 height 9
click at [1493, 305] on ul at bounding box center [1462, 305] width 173 height 26
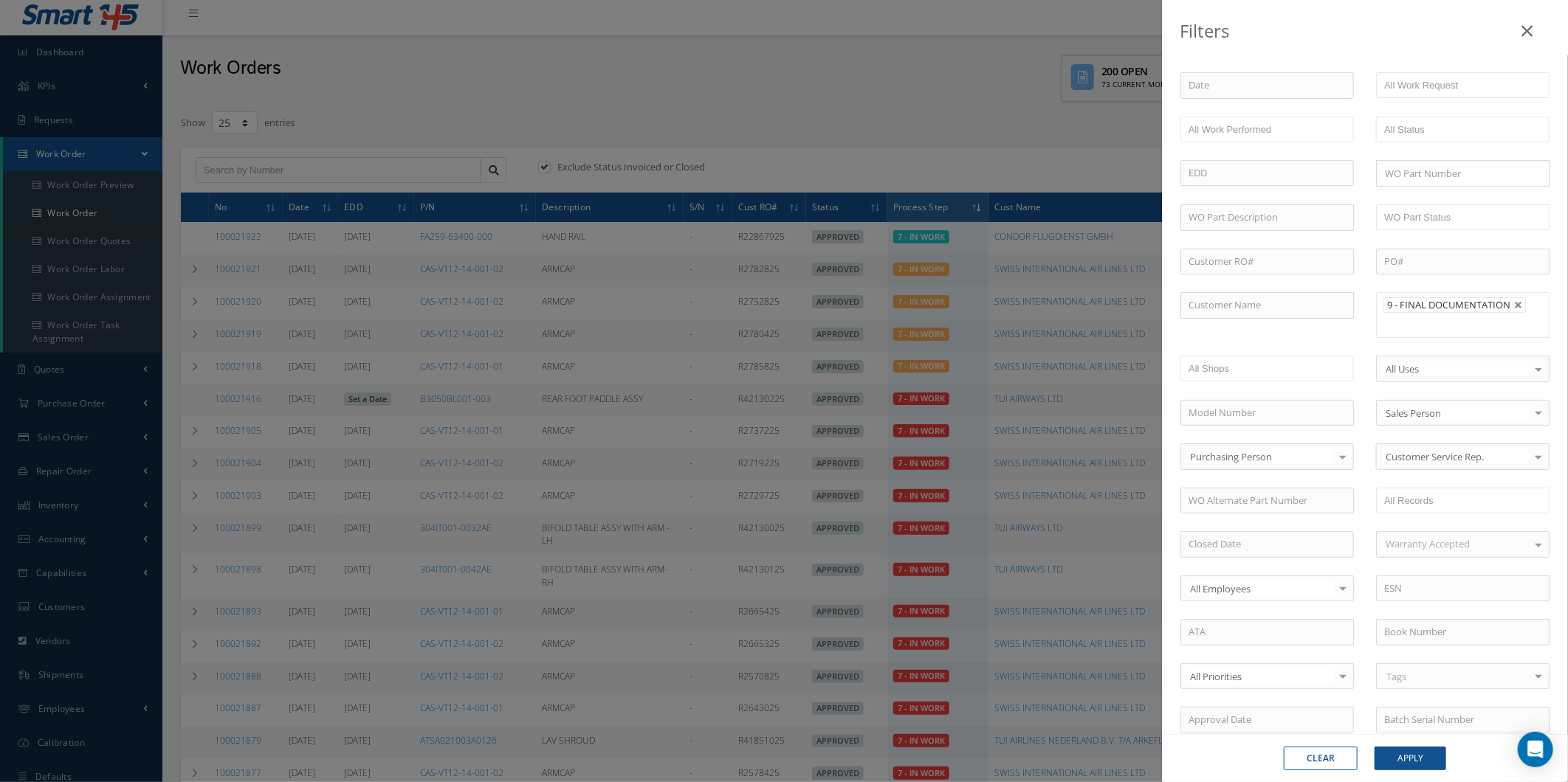
click at [1472, 316] on ul "9 - FINAL DOCUMENTATION" at bounding box center [1462, 315] width 173 height 46
click at [1485, 319] on li at bounding box center [1479, 325] width 29 height 20
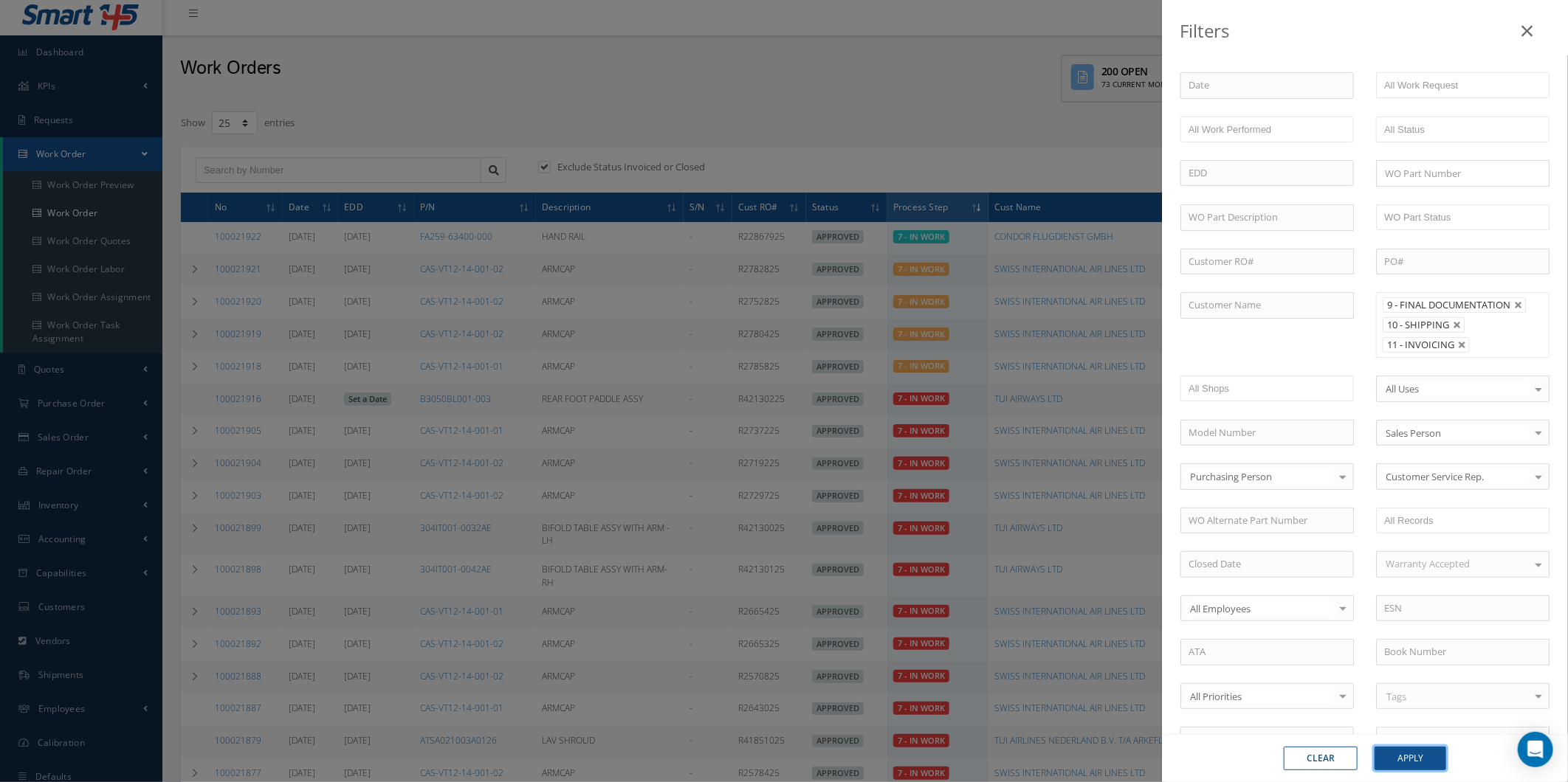
click at [1401, 751] on button "Apply" at bounding box center [1410, 759] width 72 height 23
